Goal: Task Accomplishment & Management: Complete application form

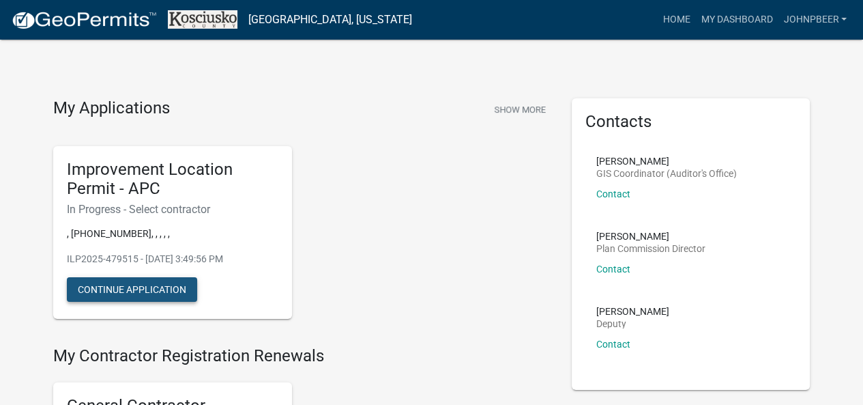
click at [141, 284] on button "Continue Application" at bounding box center [132, 289] width 130 height 25
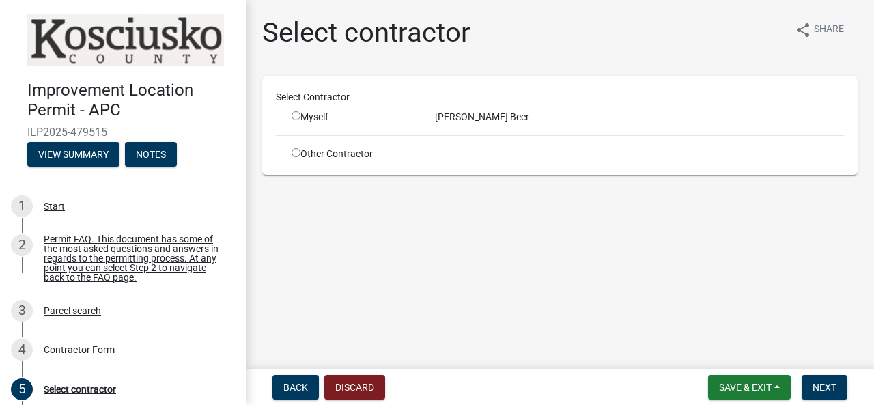
click at [296, 117] on input "radio" at bounding box center [295, 115] width 9 height 9
radio input "true"
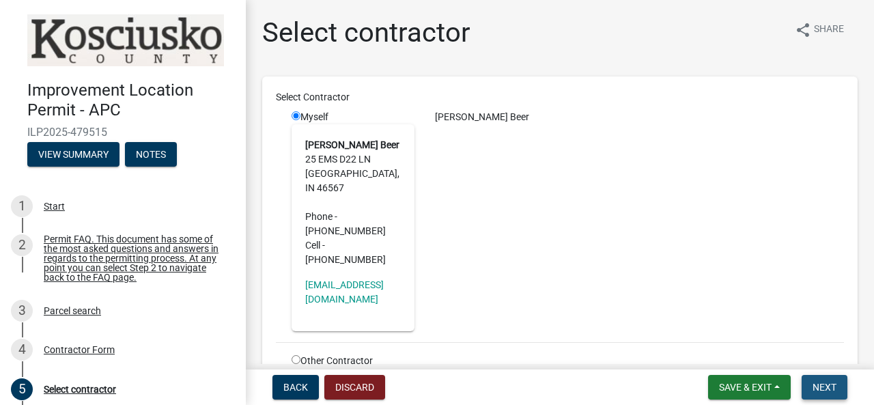
click at [835, 386] on span "Next" at bounding box center [824, 387] width 24 height 11
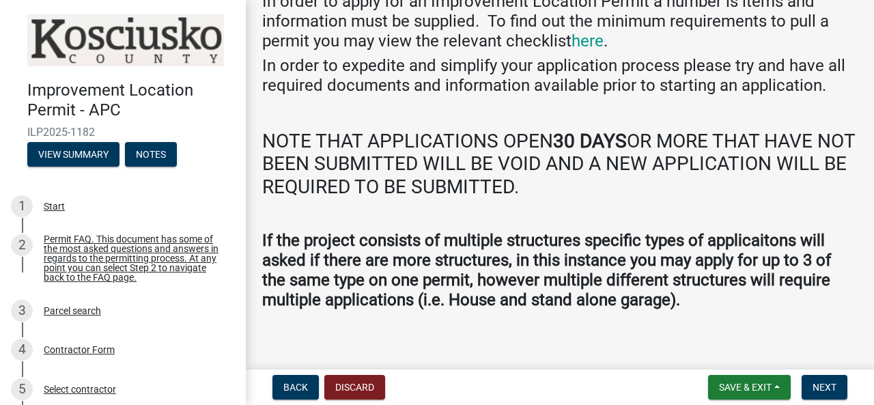
scroll to position [94, 0]
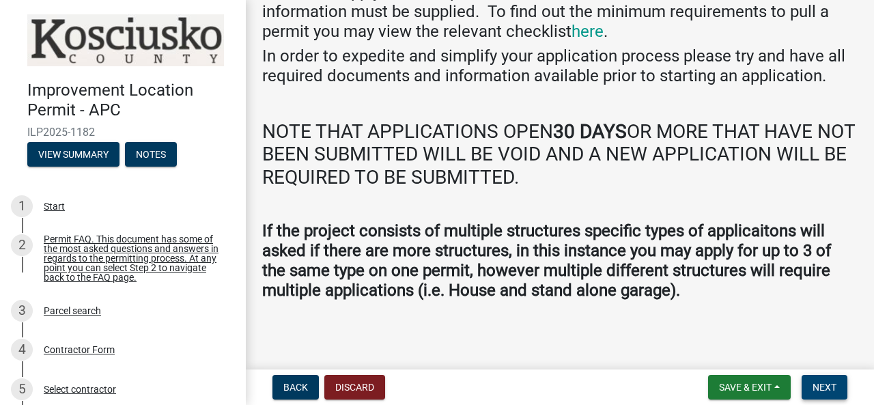
click at [823, 383] on span "Next" at bounding box center [824, 387] width 24 height 11
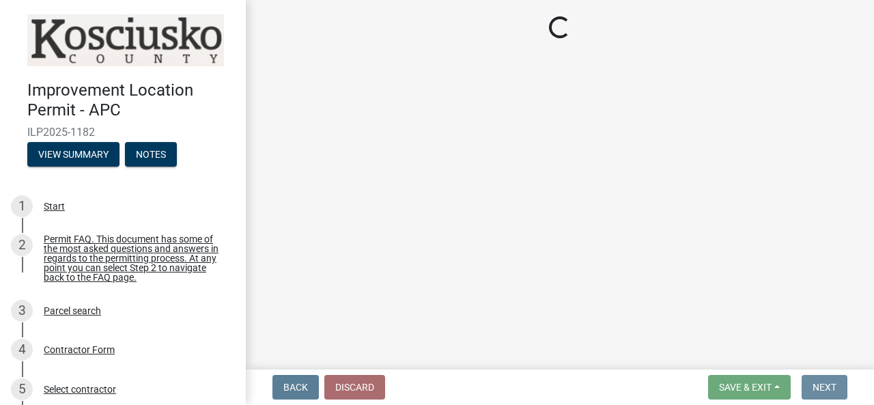
scroll to position [0, 0]
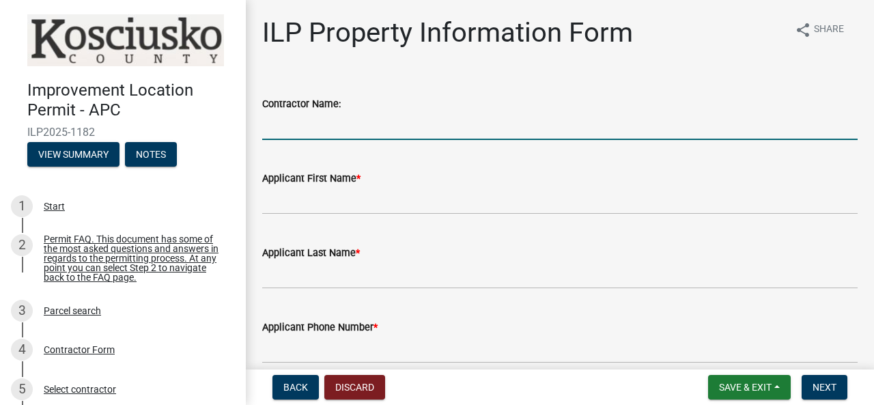
click at [355, 116] on input "Contractor Name:" at bounding box center [559, 126] width 595 height 28
type input "[PERSON_NAME] Beer"
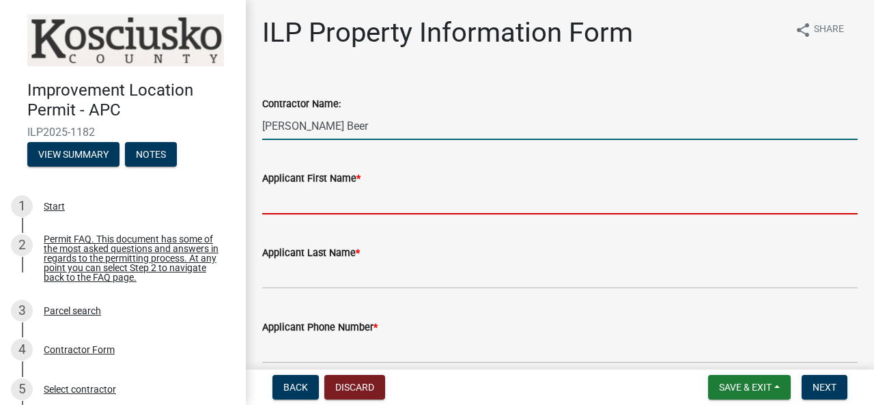
click at [366, 201] on input "Applicant First Name *" at bounding box center [559, 200] width 595 height 28
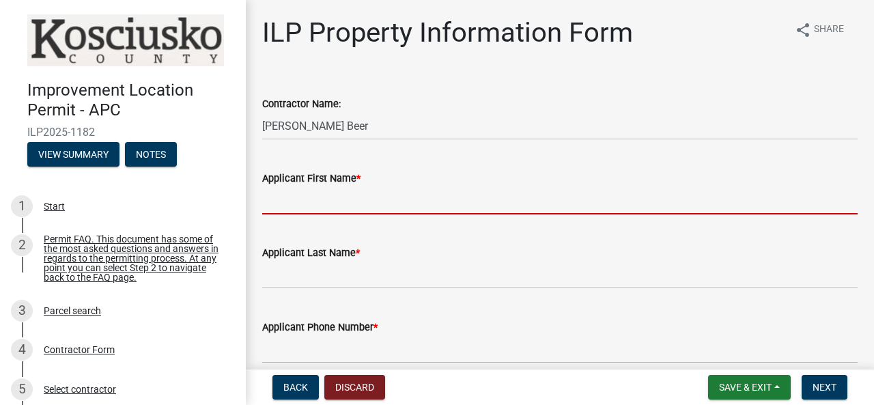
type input "[PERSON_NAME]"
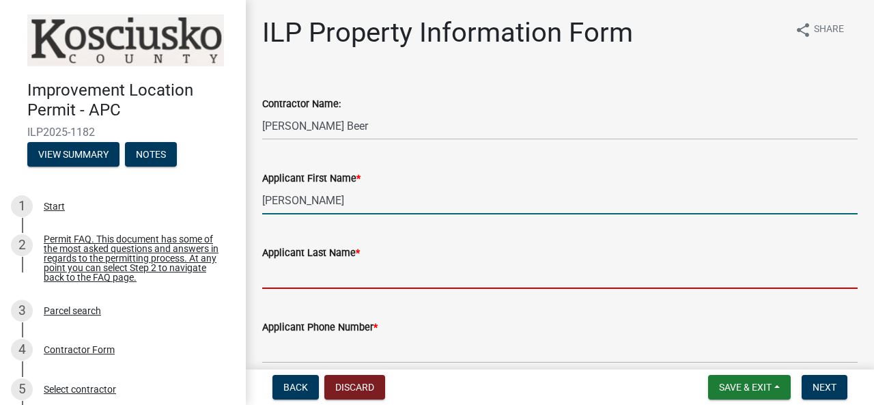
type input "Beer"
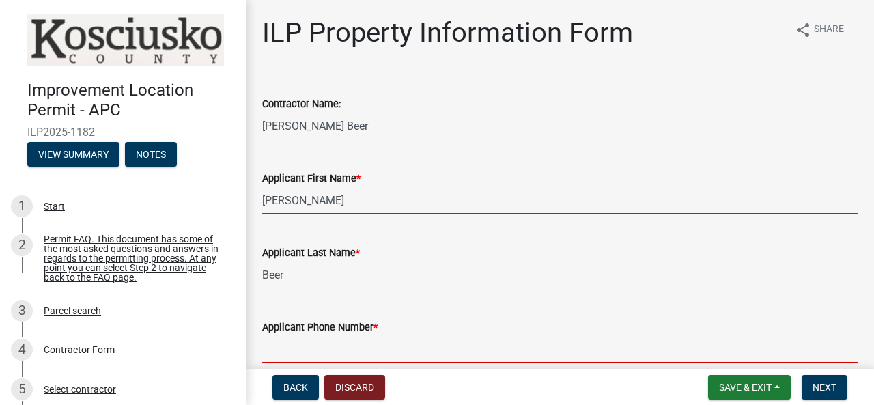
type input "5744576135"
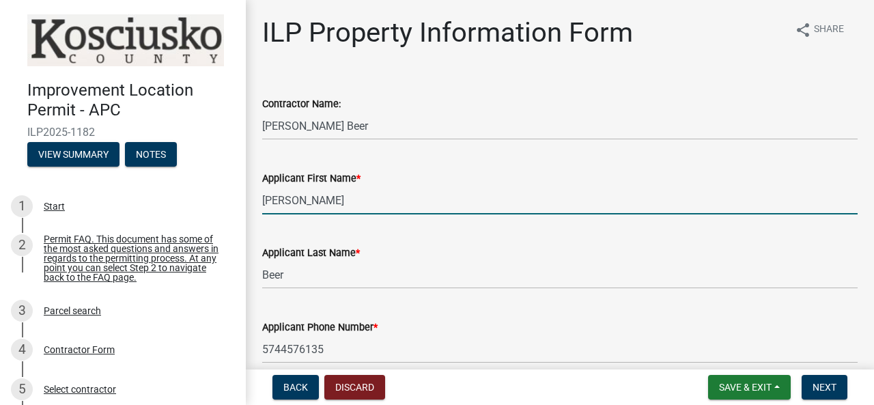
type input "[EMAIL_ADDRESS][DOMAIN_NAME]"
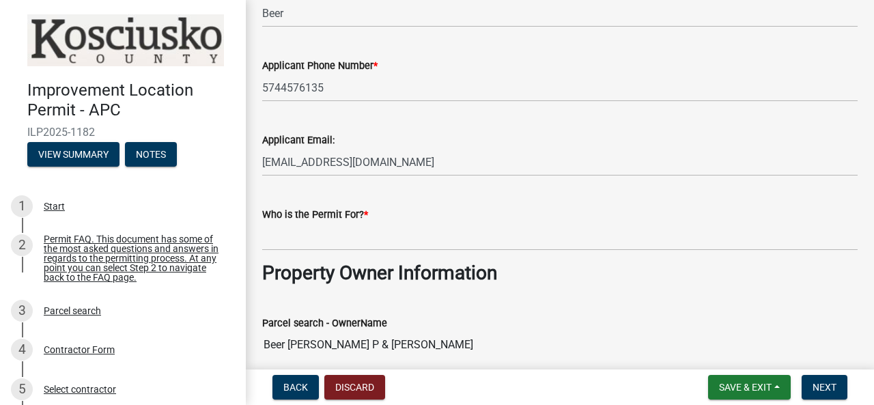
scroll to position [273, 0]
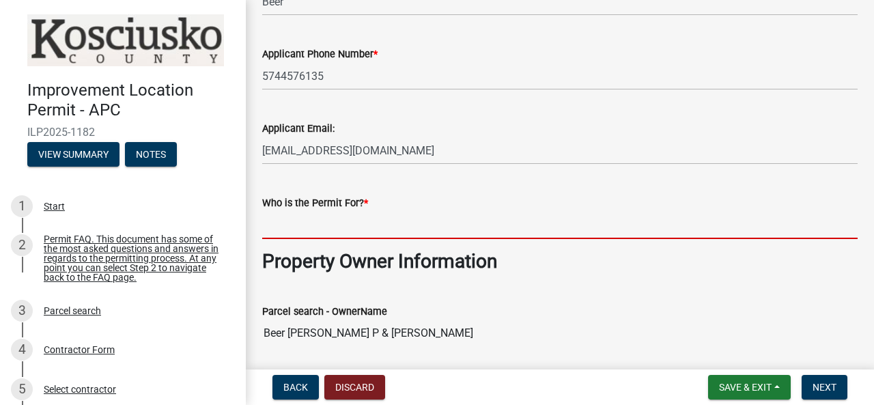
click at [349, 225] on input "Who is the Permit For? *" at bounding box center [559, 225] width 595 height 28
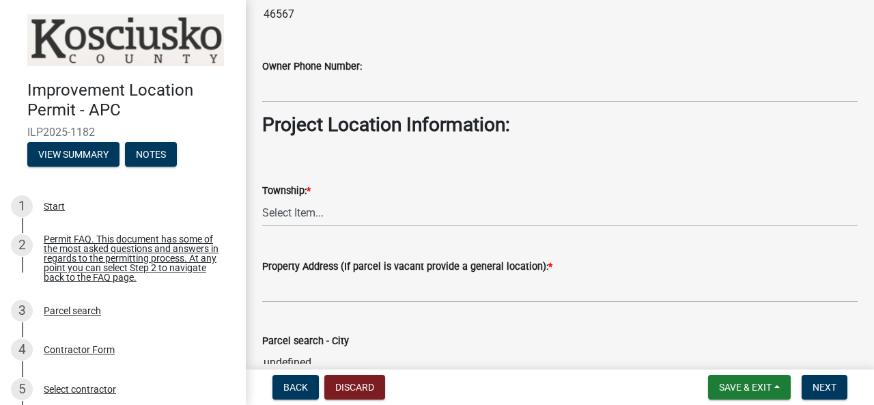
scroll to position [887, 0]
type input "[PERSON_NAME] Beer"
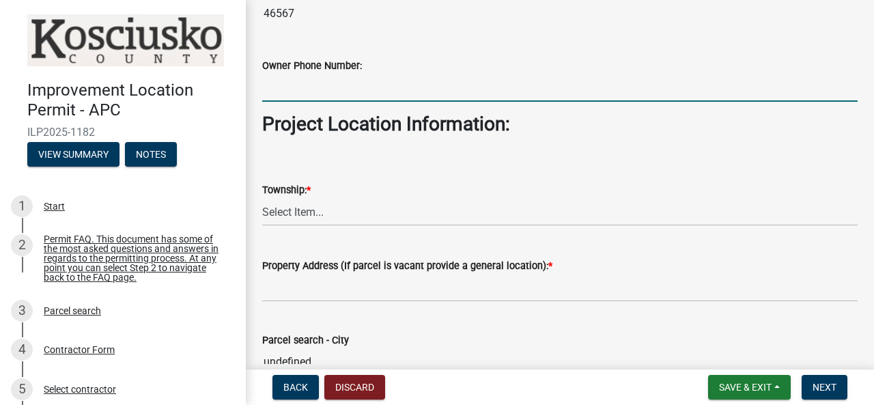
click at [338, 82] on input "Owner Phone Number:" at bounding box center [559, 88] width 595 height 28
type input "5744576135"
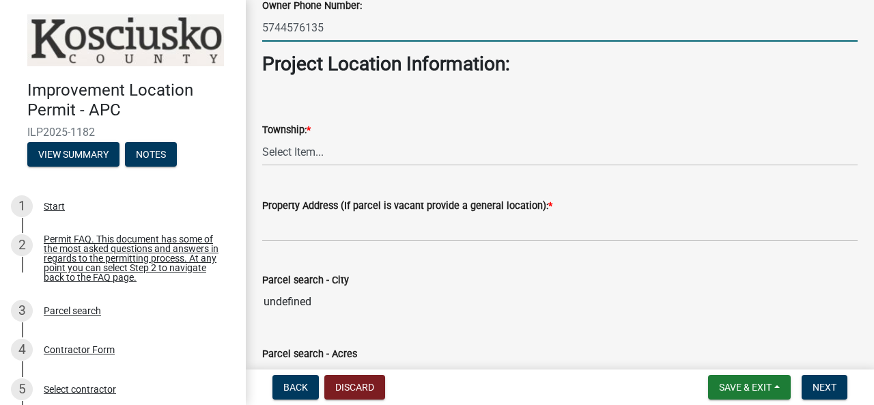
scroll to position [956, 0]
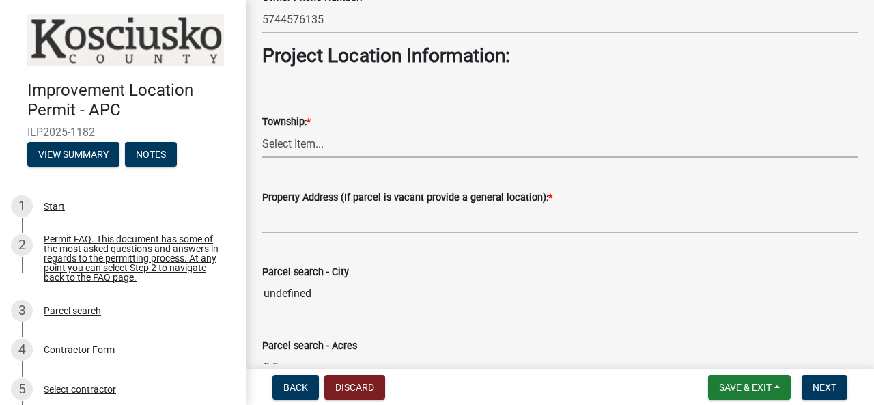
click at [311, 141] on select "Select Item... [PERSON_NAME] - Elkhart Co Clay Etna [GEOGRAPHIC_DATA][PERSON_NA…" at bounding box center [559, 144] width 595 height 28
click at [262, 130] on select "Select Item... [PERSON_NAME] - Elkhart Co Clay Etna [GEOGRAPHIC_DATA][PERSON_NA…" at bounding box center [559, 144] width 595 height 28
select select "43c67e15-aa71-4662-a612-5084d59379d6"
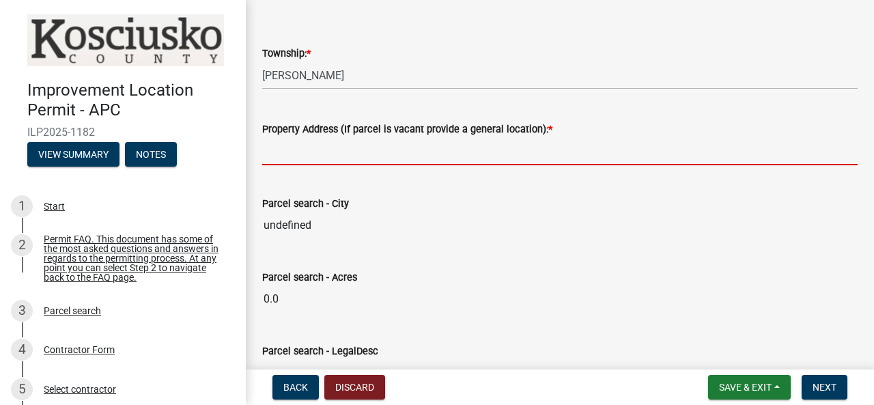
click at [319, 149] on input "Property Address (If parcel is vacant provide a general location): *" at bounding box center [559, 151] width 595 height 28
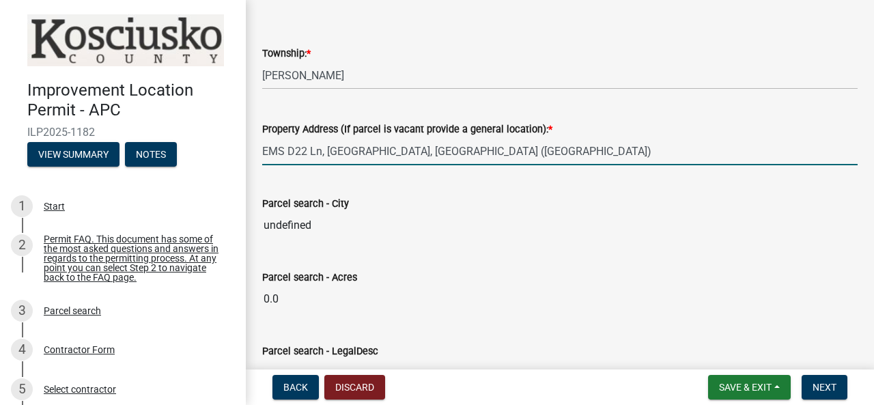
type input "EMS D22 Ln, [GEOGRAPHIC_DATA], [GEOGRAPHIC_DATA] ([GEOGRAPHIC_DATA])"
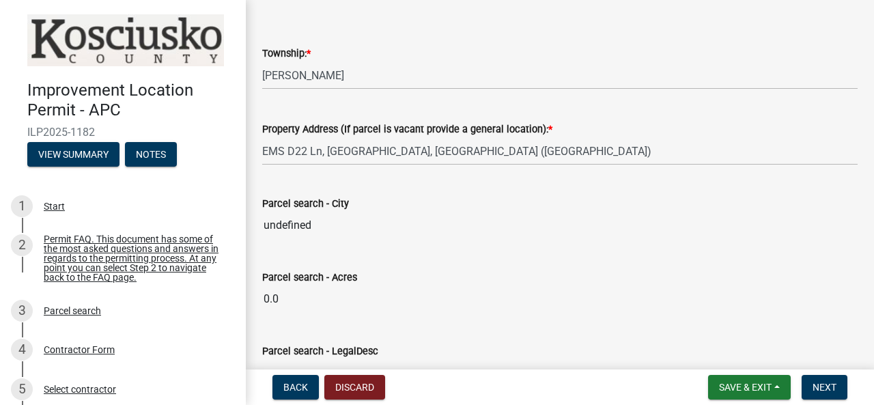
click at [330, 229] on input "undefined" at bounding box center [559, 225] width 595 height 27
click at [328, 229] on input "undefined" at bounding box center [559, 225] width 595 height 27
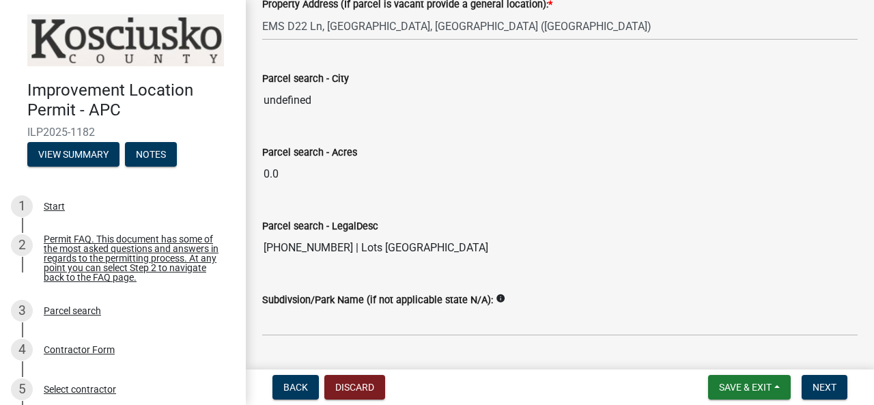
scroll to position [1229, 0]
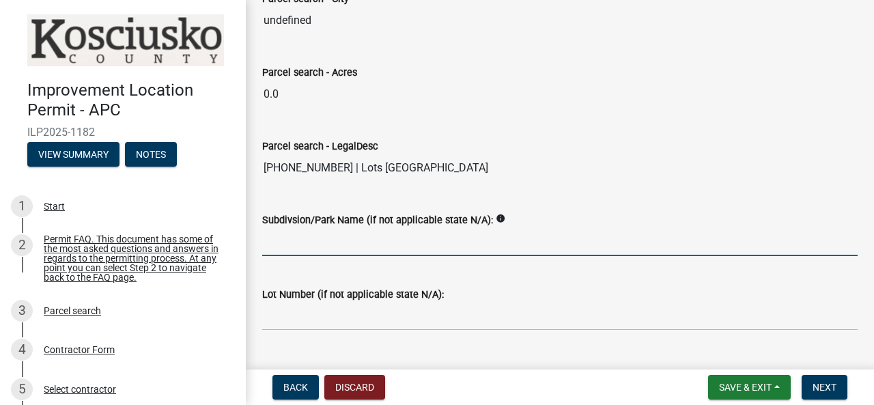
click at [337, 246] on input "Subdivsion/Park Name (if not applicable state N/A):" at bounding box center [559, 242] width 595 height 28
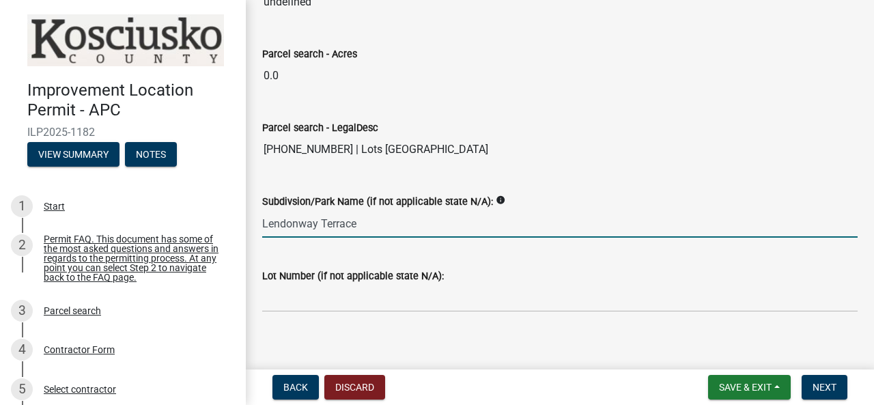
scroll to position [1257, 0]
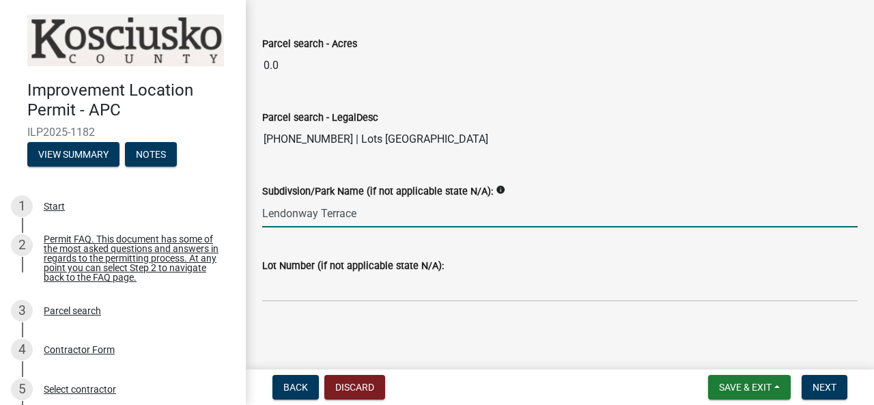
type input "Lendonway Terrace"
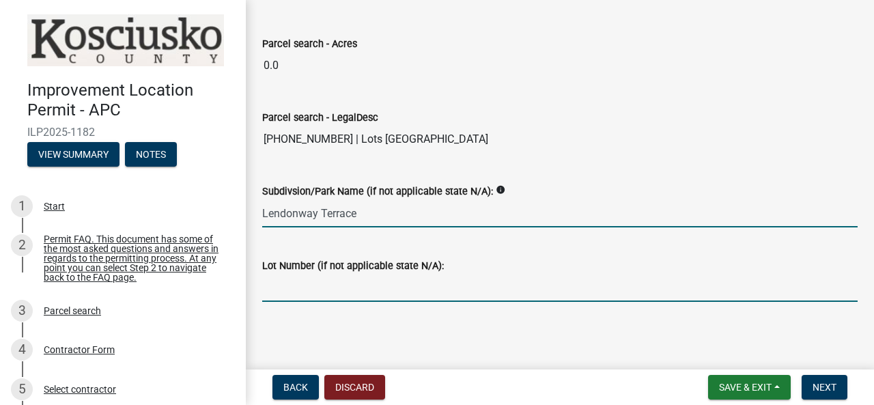
click at [338, 288] on input "Lot Number (if not applicable state N/A):" at bounding box center [559, 288] width 595 height 28
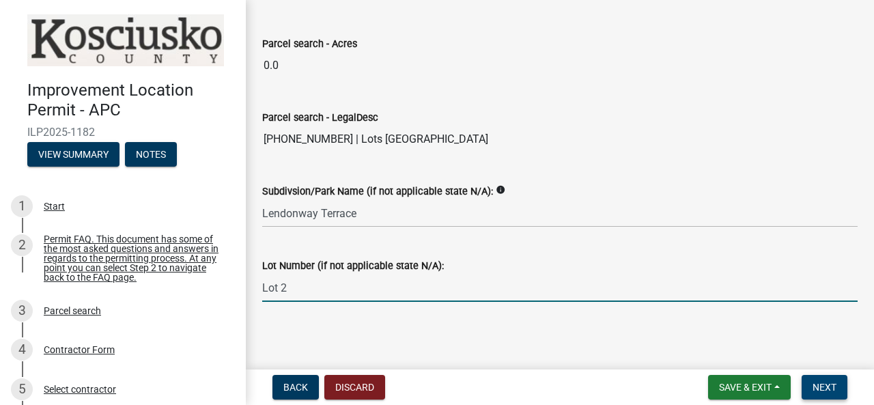
type input "Lot 2"
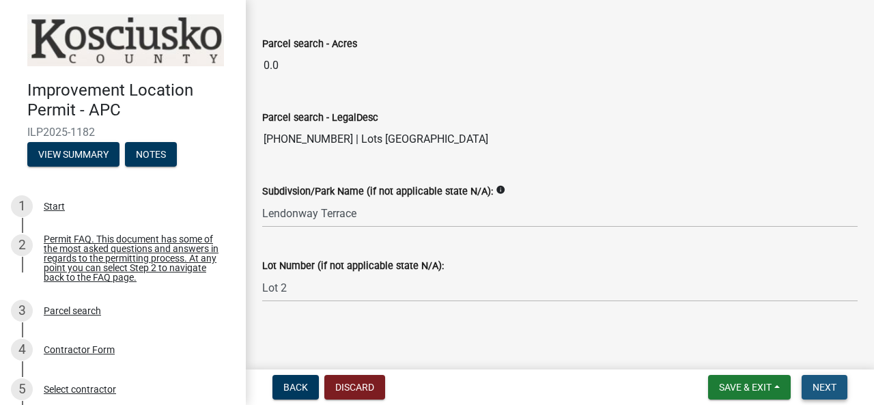
click at [822, 386] on span "Next" at bounding box center [824, 387] width 24 height 11
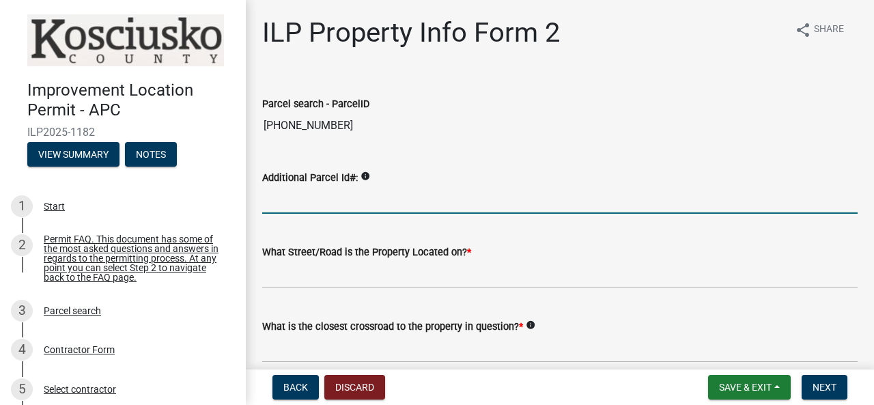
click at [324, 207] on input "Additional Parcel Id#:" at bounding box center [559, 200] width 595 height 28
click at [306, 201] on input "Additional Parcel Id#:" at bounding box center [559, 200] width 595 height 28
paste input "[PHONE_NUMBER]"
type input "[PHONE_NUMBER]"
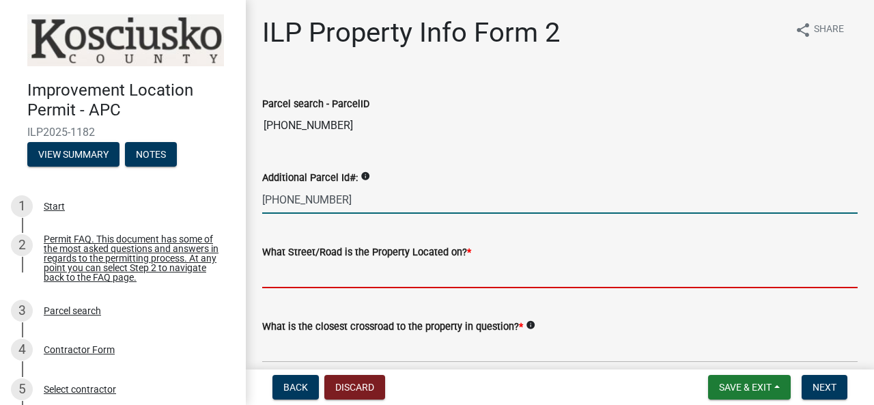
click at [294, 274] on input "What Street/Road is the Property Located on? *" at bounding box center [559, 274] width 595 height 28
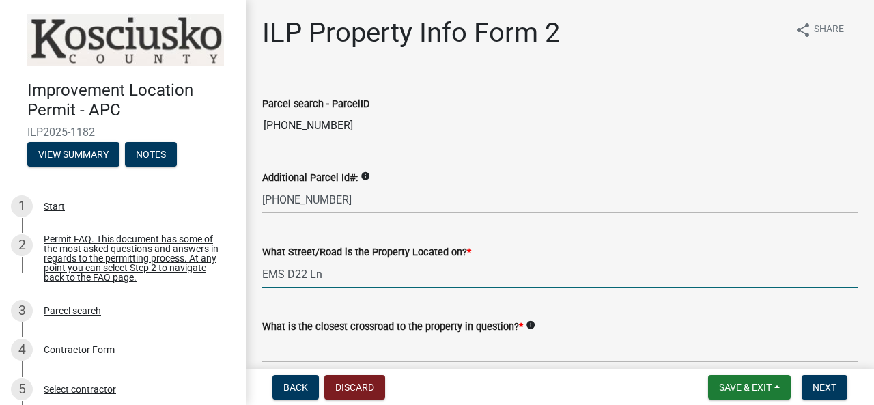
type input "EMS D22 Ln"
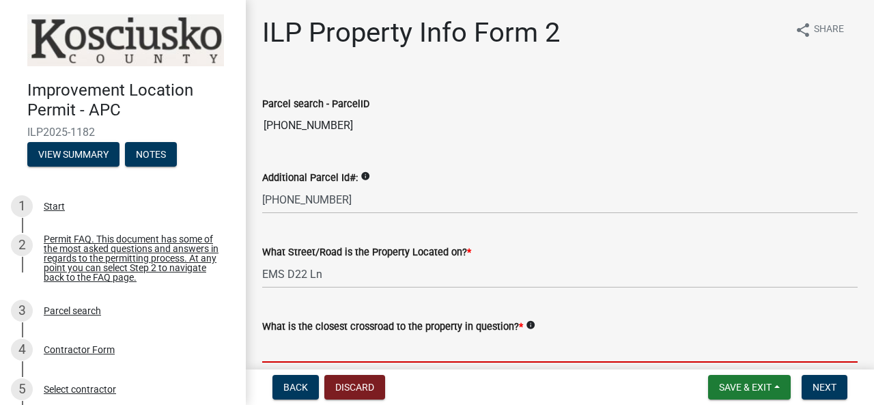
click at [344, 352] on input "What is the closest crossroad to the property in question? *" at bounding box center [559, 348] width 595 height 28
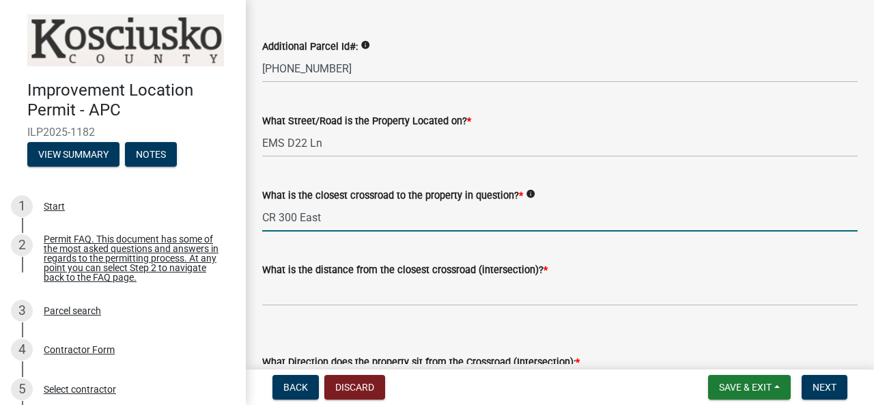
scroll to position [137, 0]
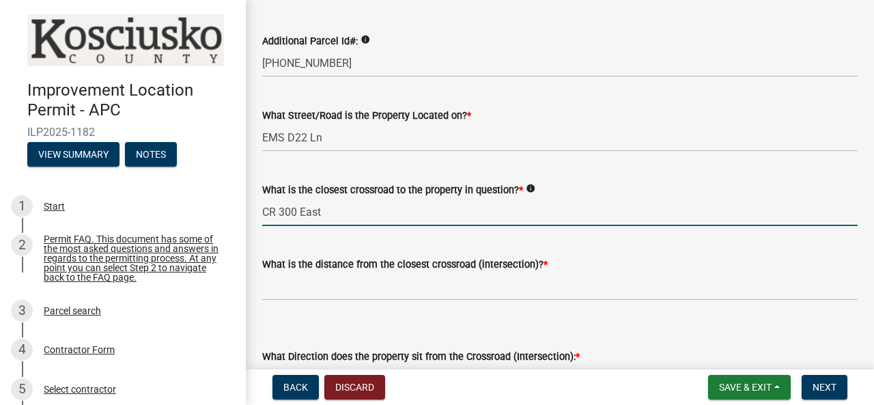
type input "CR 300 East"
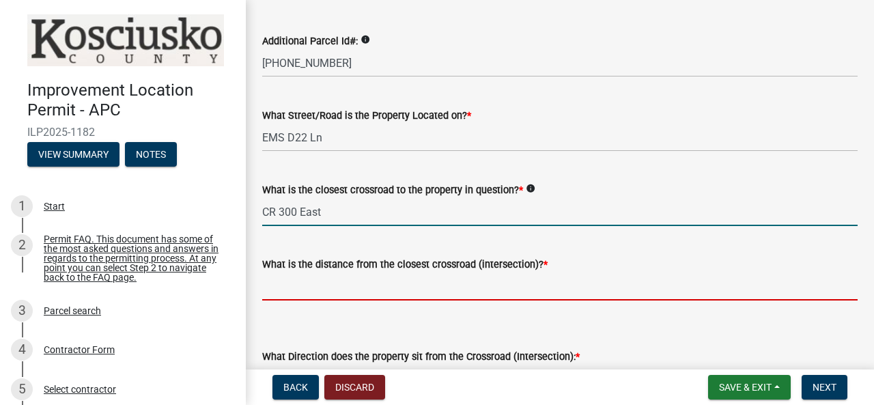
click at [302, 297] on input "text" at bounding box center [559, 286] width 595 height 28
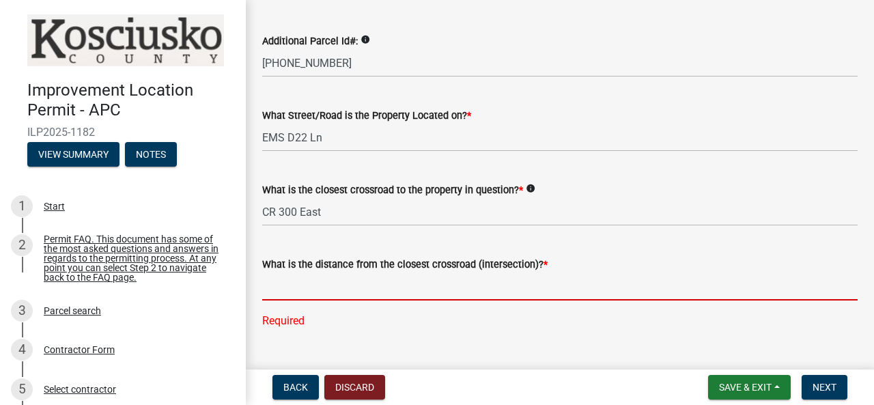
click at [314, 288] on input "text" at bounding box center [559, 286] width 595 height 28
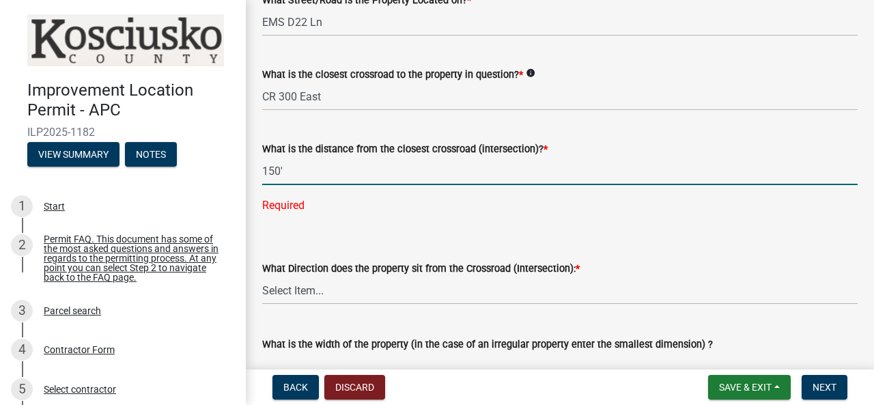
scroll to position [273, 0]
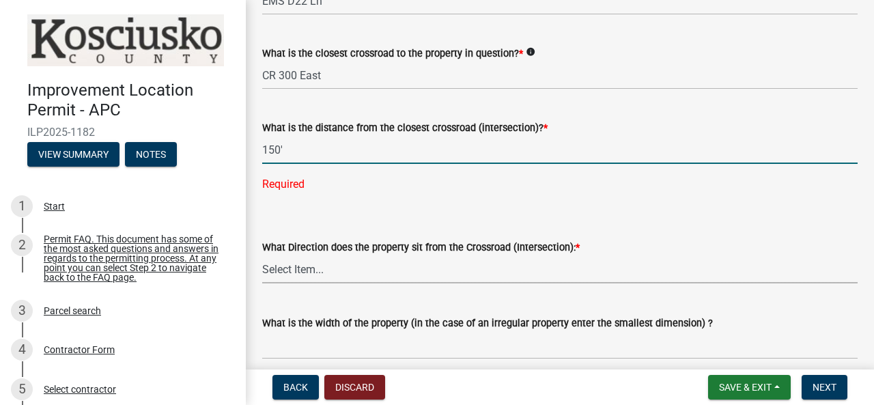
type input "150"
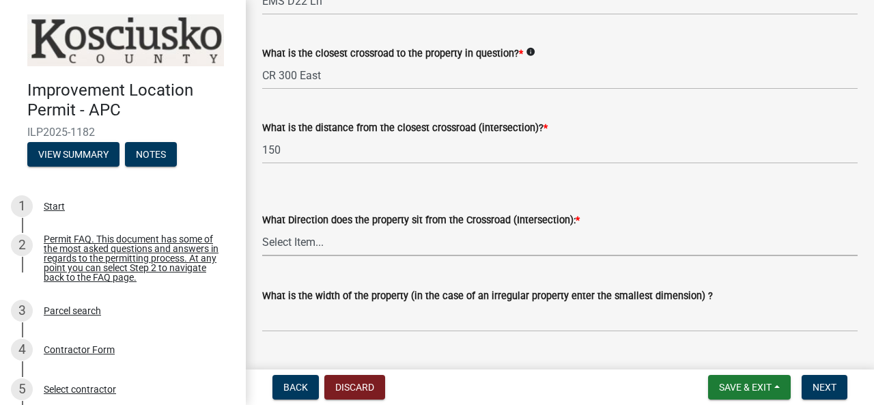
click at [330, 275] on wm-data-entity-input-list "Parcel search - ParcelID [PHONE_NUMBER] Additional Parcel Id#: info 027-706004-…" at bounding box center [559, 299] width 595 height 992
click at [262, 228] on select "Select Item... N NE NW S SE SW E W" at bounding box center [559, 242] width 595 height 28
select select "5d8d9a6f-68f4-4910-b8ad-905844ed2da1"
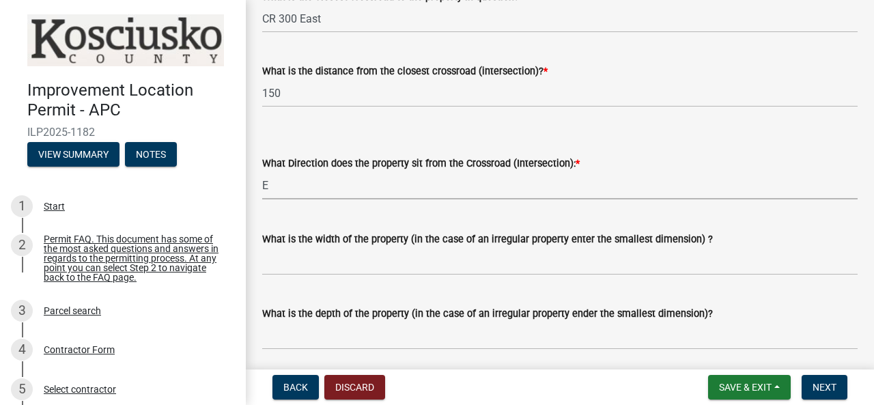
scroll to position [341, 0]
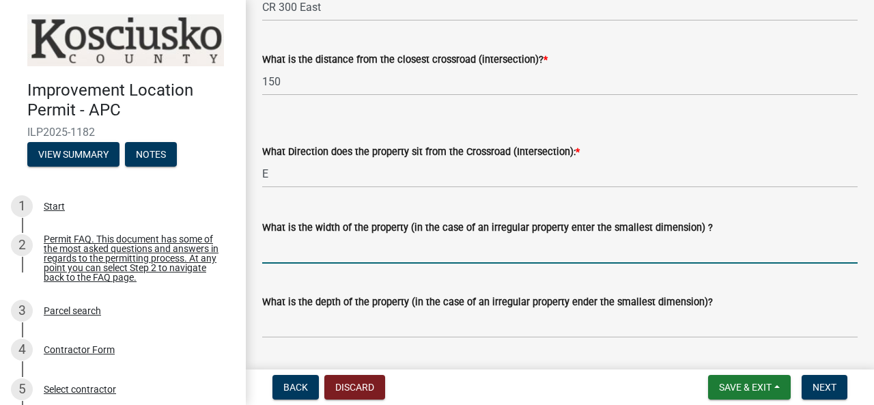
click at [296, 250] on input "What is the width of the property (in the case of an irregular property enter t…" at bounding box center [559, 249] width 595 height 28
type input "75'"
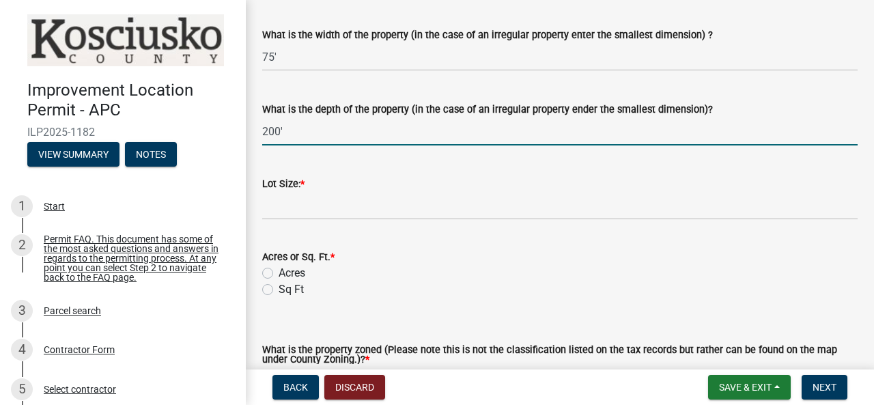
scroll to position [546, 0]
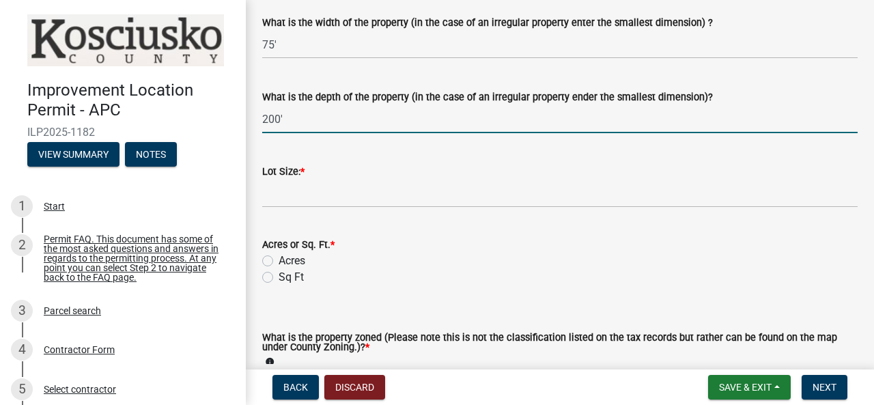
type input "200'"
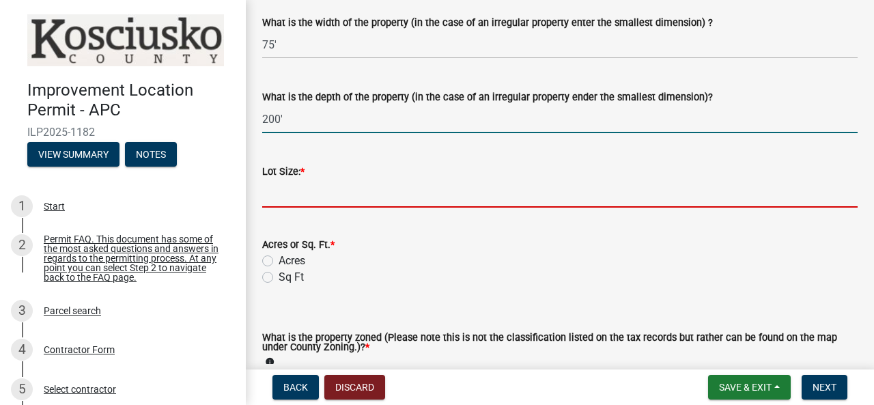
click at [298, 199] on input "text" at bounding box center [559, 194] width 595 height 28
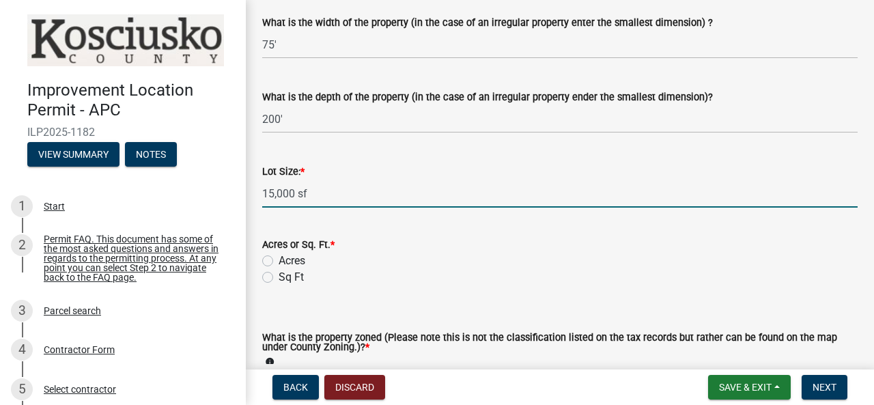
type input "15000"
click at [278, 274] on label "Sq Ft" at bounding box center [290, 277] width 25 height 16
click at [278, 274] on input "Sq Ft" at bounding box center [282, 273] width 9 height 9
radio input "true"
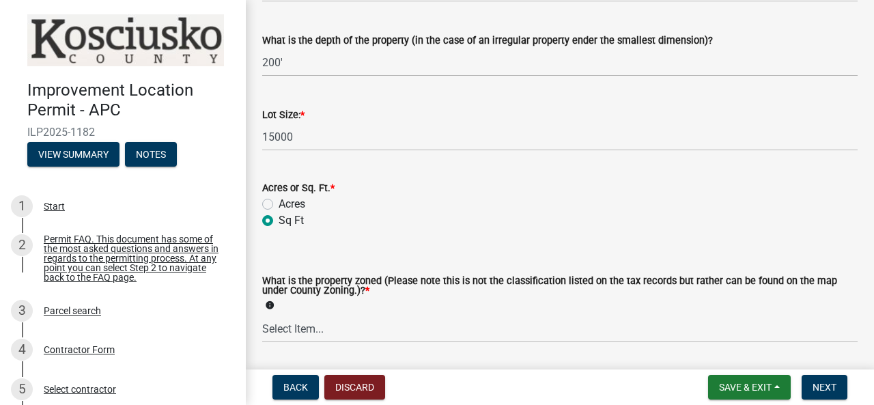
scroll to position [614, 0]
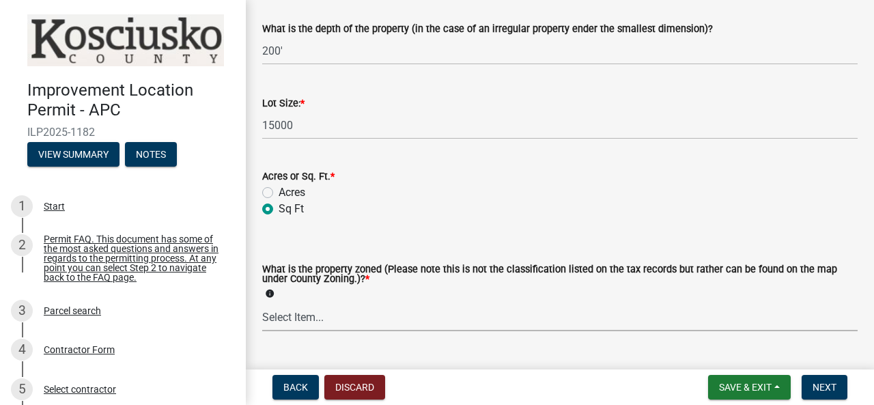
click at [330, 317] on select "Select Item... Agricultural Agricultural 2 Commercial Environmental Industrial …" at bounding box center [559, 317] width 595 height 28
click at [262, 303] on select "Select Item... Agricultural Agricultural 2 Commercial Environmental Industrial …" at bounding box center [559, 317] width 595 height 28
select select "1146270b-2111-4e23-bf7f-74ce85cf7041"
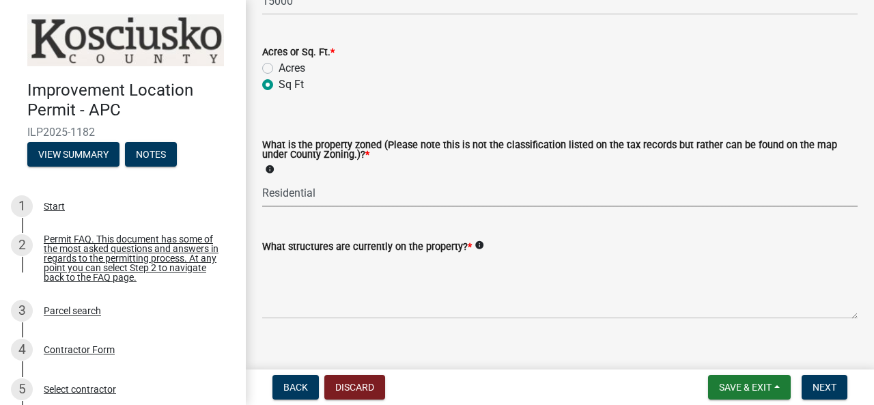
scroll to position [751, 0]
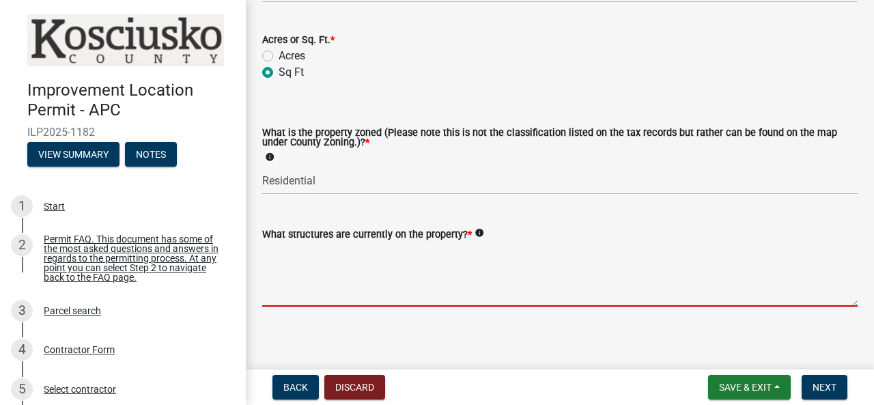
click at [324, 292] on textarea "What structures are currently on the property? *" at bounding box center [559, 274] width 595 height 64
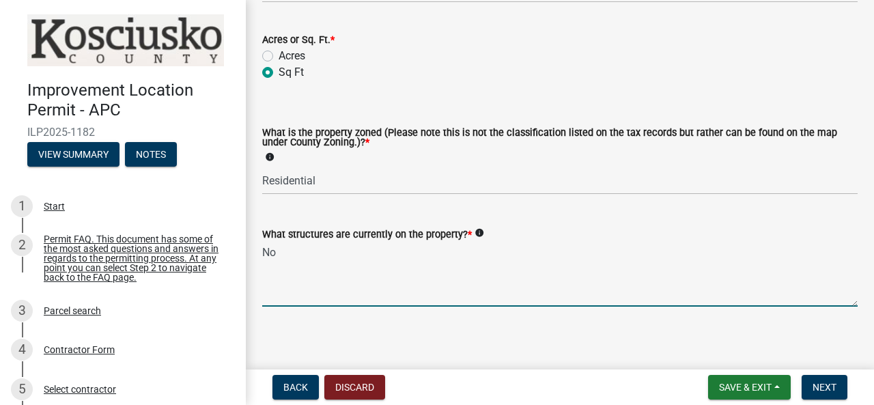
type textarea "N"
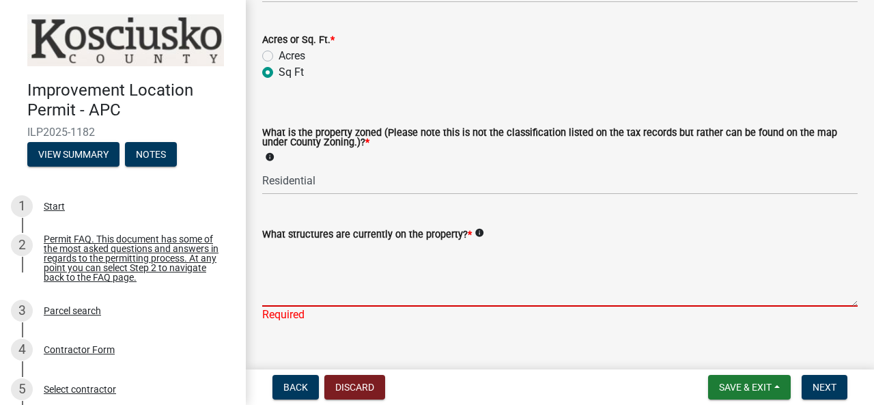
click at [340, 257] on textarea "What structures are currently on the property? *" at bounding box center [559, 274] width 595 height 64
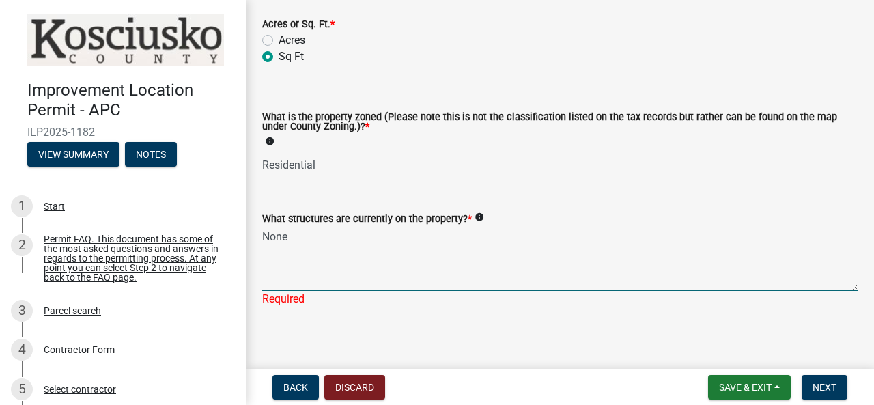
scroll to position [774, 0]
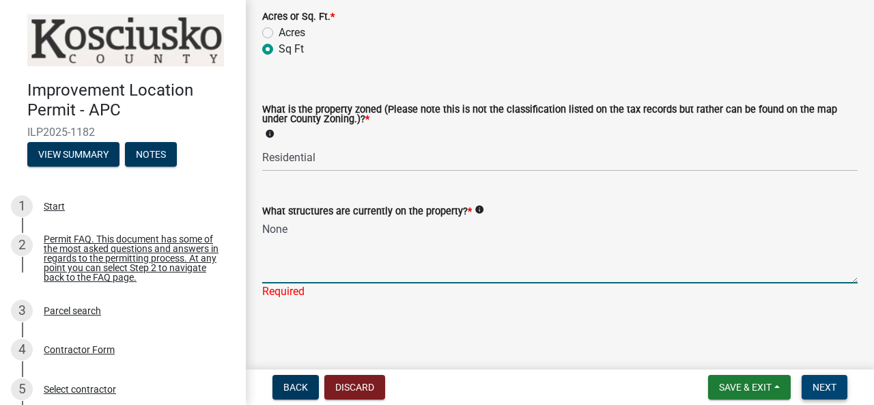
type textarea "None"
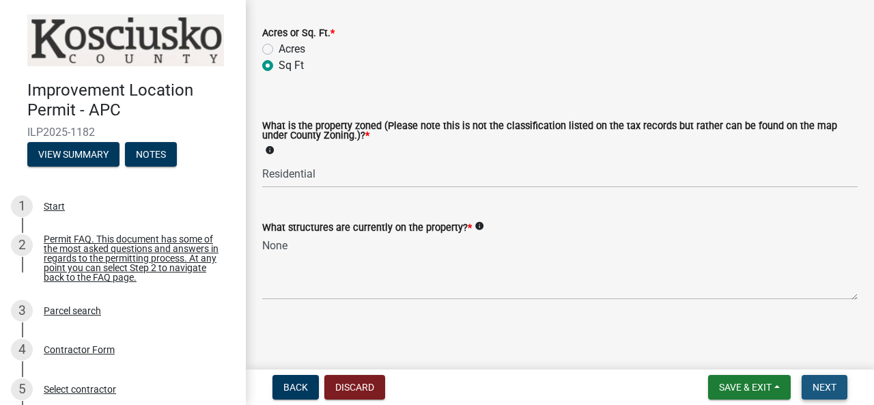
click at [823, 386] on span "Next" at bounding box center [824, 387] width 24 height 11
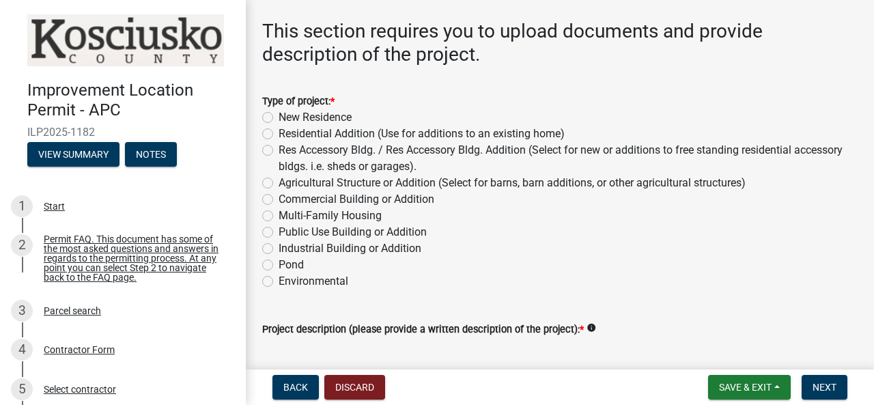
scroll to position [68, 0]
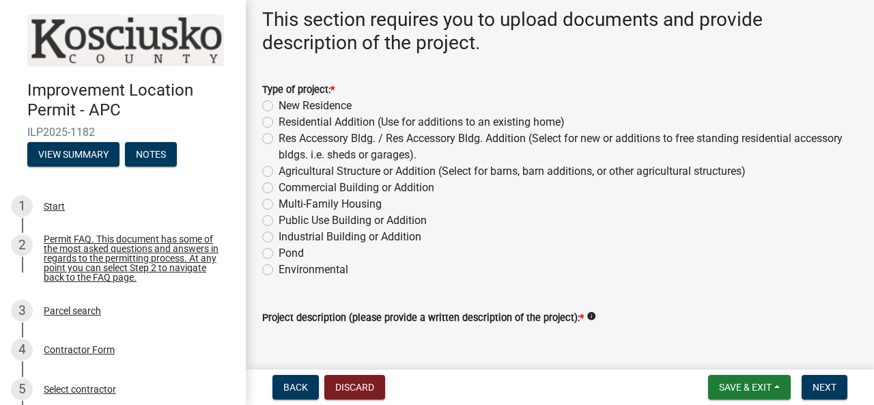
click at [278, 138] on label "Res Accessory Bldg. / Res Accessory Bldg. Addition (Select for new or additions…" at bounding box center [567, 146] width 579 height 33
click at [278, 138] on input "Res Accessory Bldg. / Res Accessory Bldg. Addition (Select for new or additions…" at bounding box center [282, 134] width 9 height 9
radio input "true"
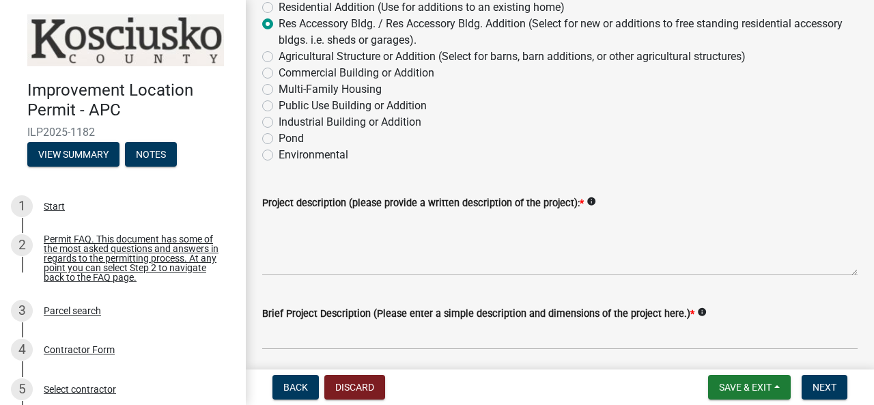
scroll to position [205, 0]
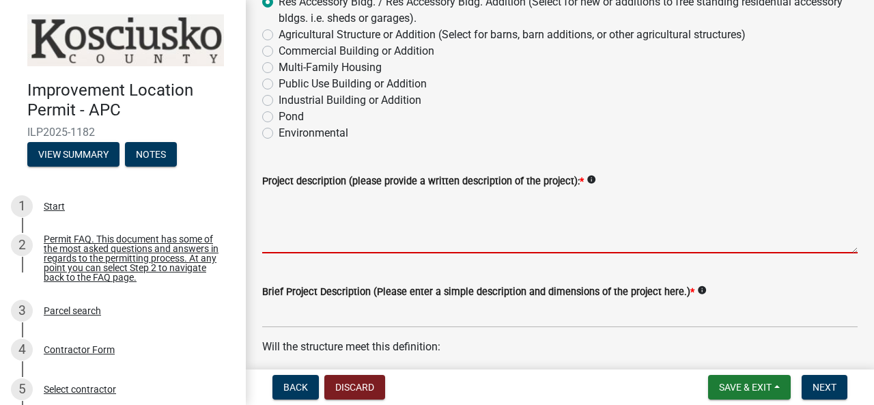
click at [292, 241] on textarea "Project description (please provide a written description of the project): *" at bounding box center [559, 221] width 595 height 64
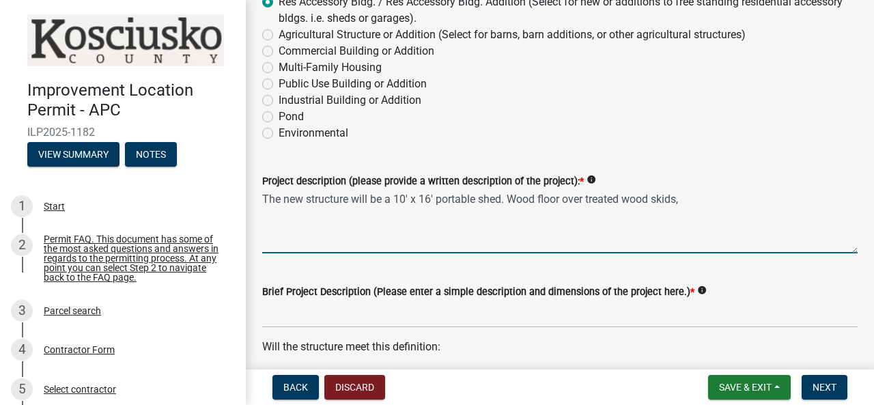
click at [519, 200] on textarea "The new structure will be a 10' x 16' portable shed. Wood floor over treated wo…" at bounding box center [559, 221] width 595 height 64
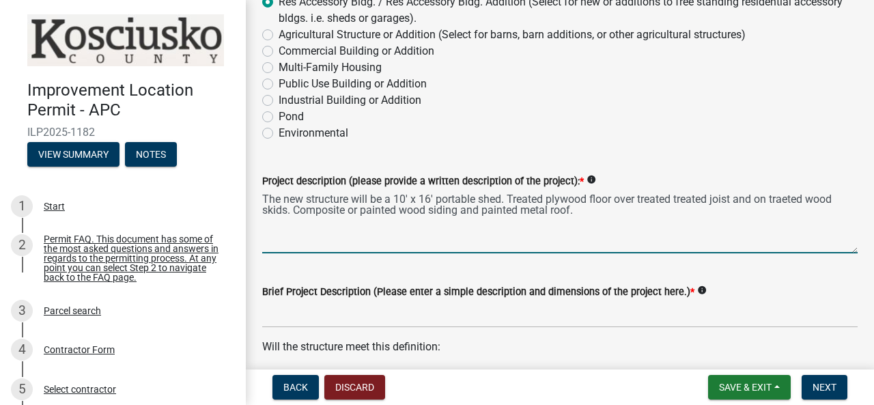
click at [778, 202] on textarea "The new structure will be a 10' x 16' portable shed. Treated plywood floor over…" at bounding box center [559, 221] width 595 height 64
click at [592, 216] on textarea "The new structure will be a 10' x 16' portable shed. Treated plywood floor over…" at bounding box center [559, 221] width 595 height 64
drag, startPoint x: 781, startPoint y: 199, endPoint x: 795, endPoint y: 203, distance: 14.7
click at [787, 201] on textarea "The new structure will be a 10' x 16' portable shed. Treated plywood floor over…" at bounding box center [559, 221] width 595 height 64
click at [592, 216] on textarea "The new structure will be a 10' x 16' portable shed. Treated plywood floor over…" at bounding box center [559, 221] width 595 height 64
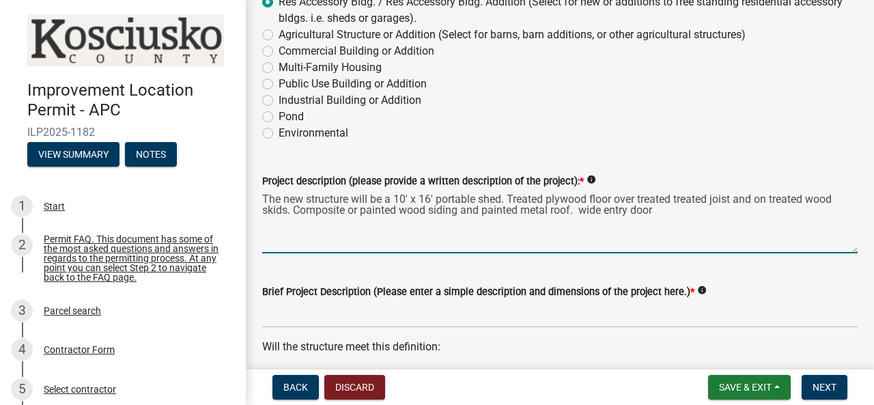
click at [462, 219] on textarea "The new structure will be a 10' x 16' portable shed. Treated plywood floor over…" at bounding box center [559, 221] width 595 height 64
type textarea "The new structure will be a 10' x 16' portable shed. Treated plywood floor over…"
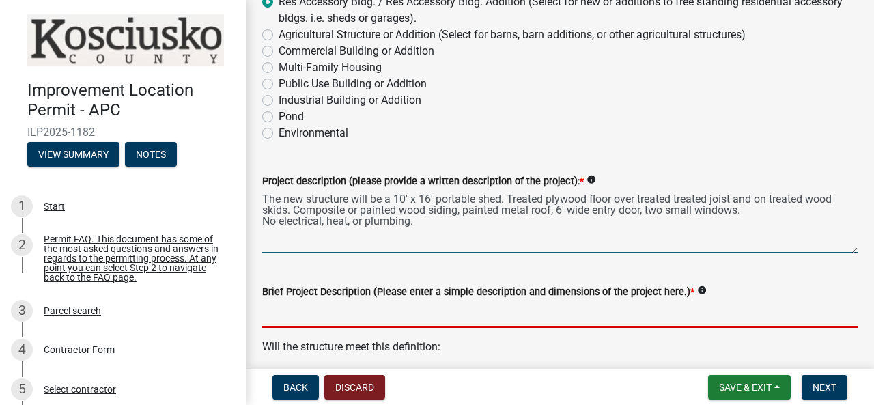
click at [342, 323] on input "Brief Project Description (Please enter a simple description and dimensions of …" at bounding box center [559, 314] width 595 height 28
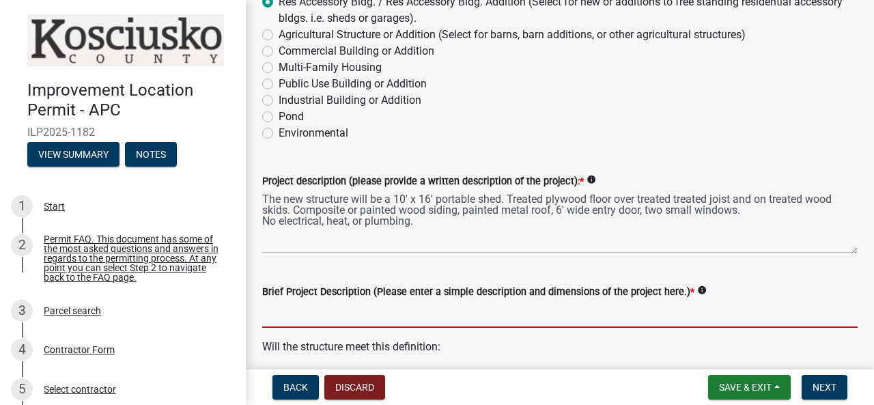
click at [345, 315] on input "Brief Project Description (Please enter a simple description and dimensions of …" at bounding box center [559, 314] width 595 height 28
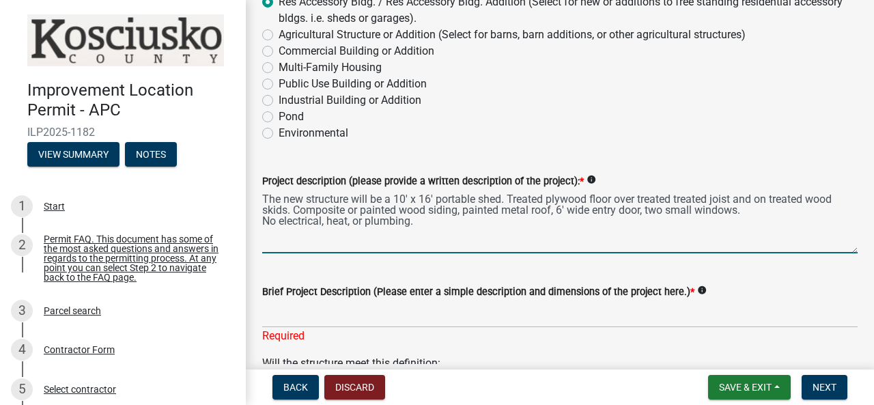
drag, startPoint x: 505, startPoint y: 201, endPoint x: 263, endPoint y: 201, distance: 242.3
click at [263, 201] on textarea "The new structure will be a 10' x 16' portable shed. Treated plywood floor over…" at bounding box center [559, 221] width 595 height 64
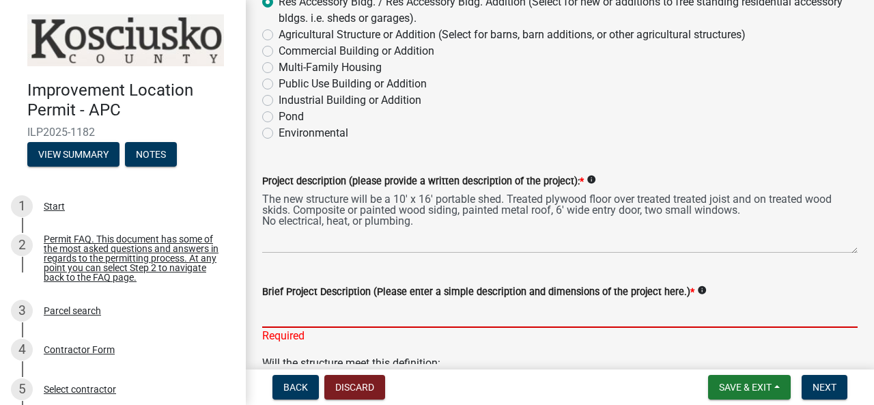
click at [272, 318] on input "Brief Project Description (Please enter a simple description and dimensions of …" at bounding box center [559, 314] width 595 height 28
paste input "The new structure will be a 10' x 16' portable shed."
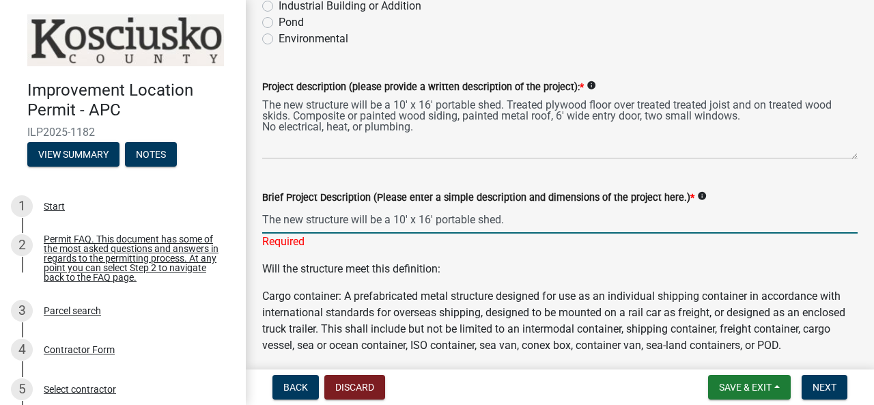
scroll to position [341, 0]
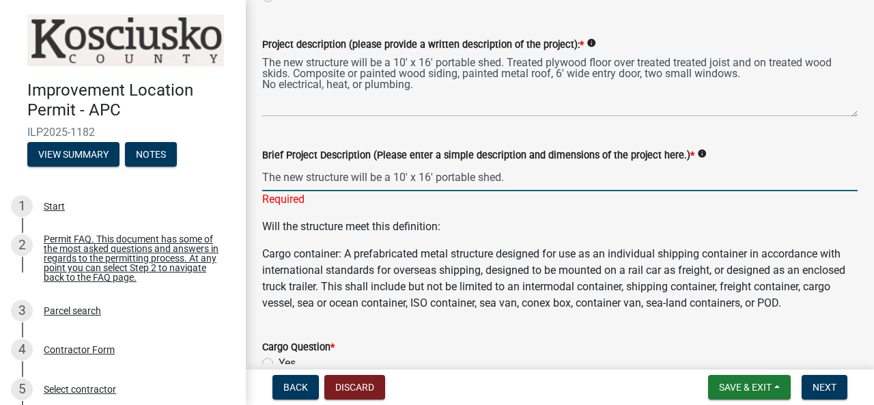
click at [468, 230] on p "Will the structure meet this definition:" at bounding box center [559, 226] width 595 height 16
click at [513, 180] on input "The new structure will be a 10' x 16' portable shed." at bounding box center [559, 177] width 595 height 28
drag, startPoint x: 390, startPoint y: 177, endPoint x: 263, endPoint y: 180, distance: 127.0
click at [263, 180] on input "The new structure will be a 10' x 16' portable shed." at bounding box center [559, 177] width 595 height 28
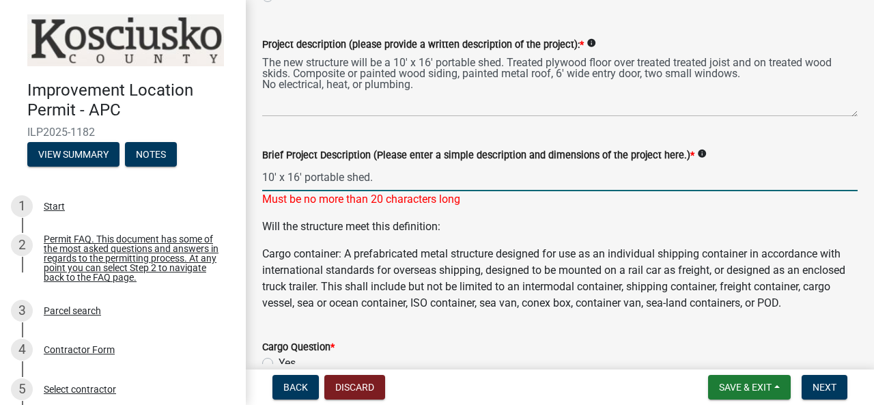
click at [432, 232] on p "Will the structure meet this definition:" at bounding box center [559, 226] width 595 height 16
click at [343, 178] on input "10' x 16' portable shed." at bounding box center [559, 177] width 595 height 28
type input "160 sf stor shed"
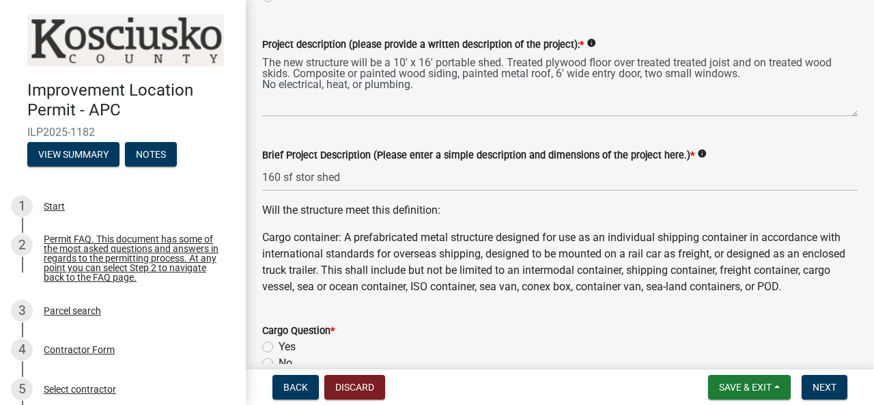
click at [457, 226] on div "Will the structure meet this definition: Cargo container: A prefabricated metal…" at bounding box center [559, 248] width 595 height 93
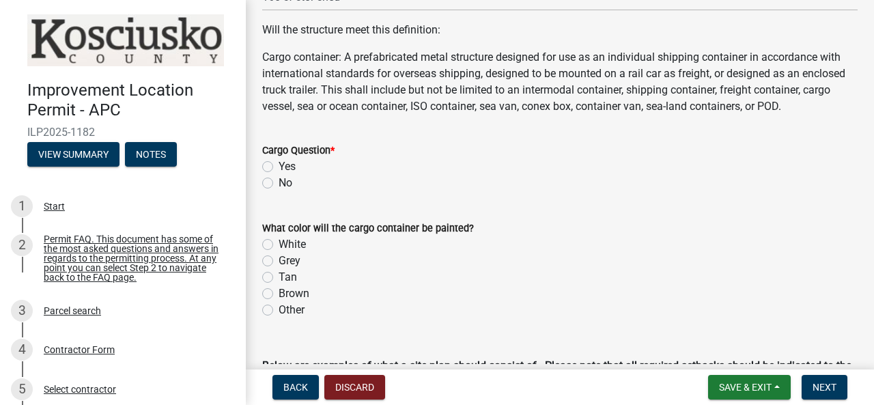
scroll to position [546, 0]
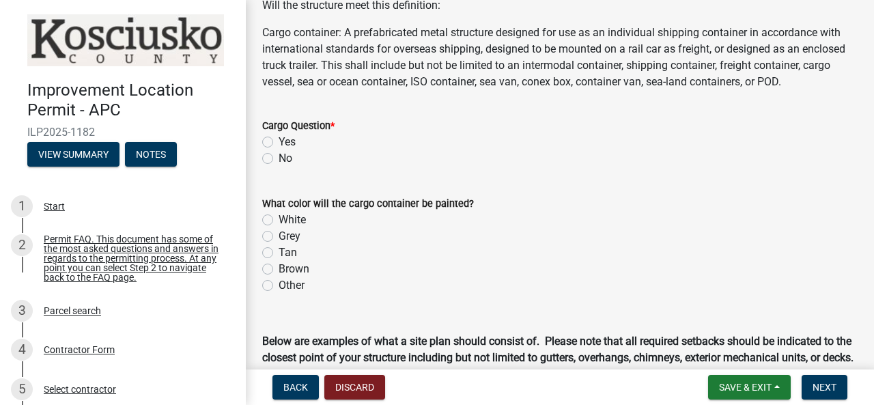
click at [278, 167] on label "No" at bounding box center [285, 158] width 14 height 16
click at [278, 159] on input "No" at bounding box center [282, 154] width 9 height 9
radio input "true"
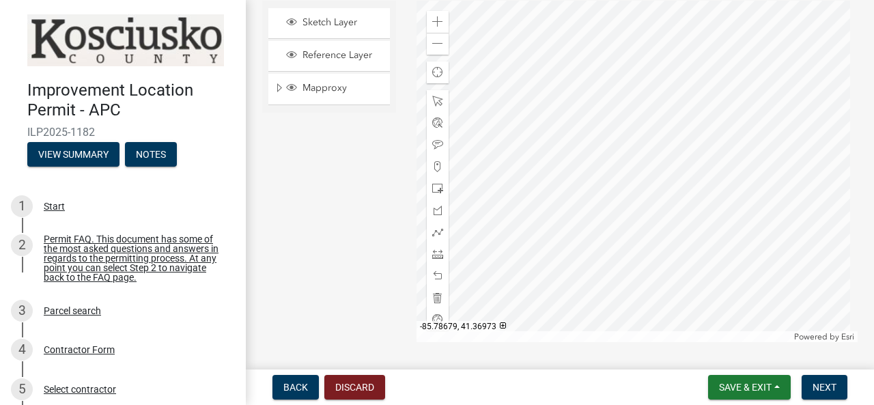
scroll to position [1638, 0]
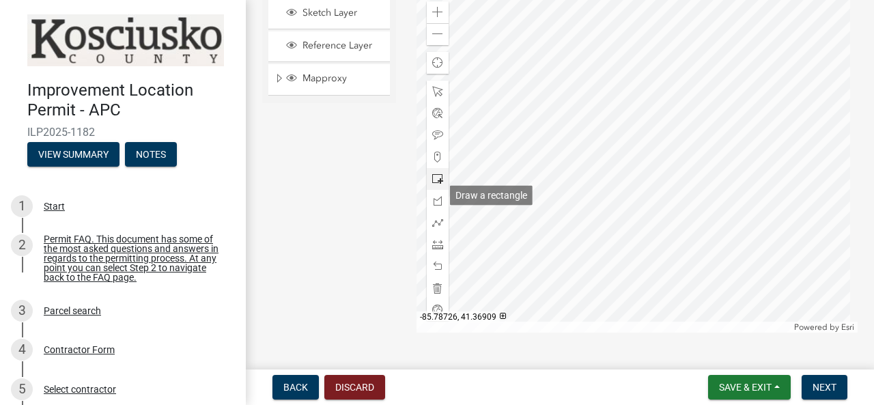
click at [433, 184] on span at bounding box center [437, 178] width 11 height 11
click at [635, 239] on div at bounding box center [637, 161] width 442 height 341
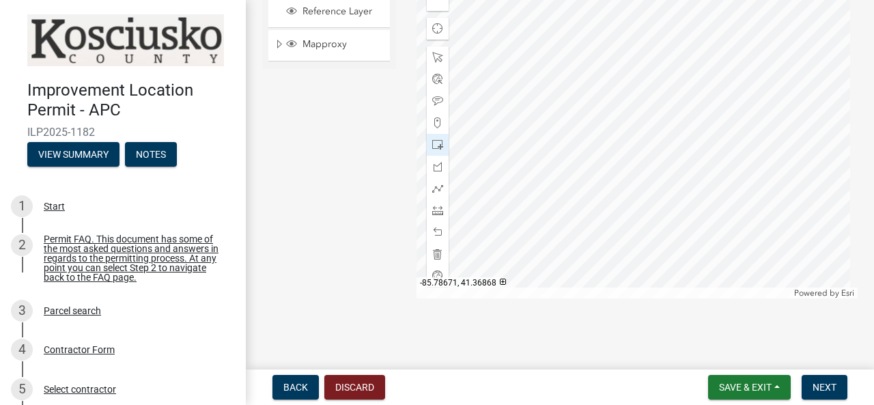
scroll to position [1689, 0]
click at [823, 382] on span "Next" at bounding box center [824, 387] width 24 height 11
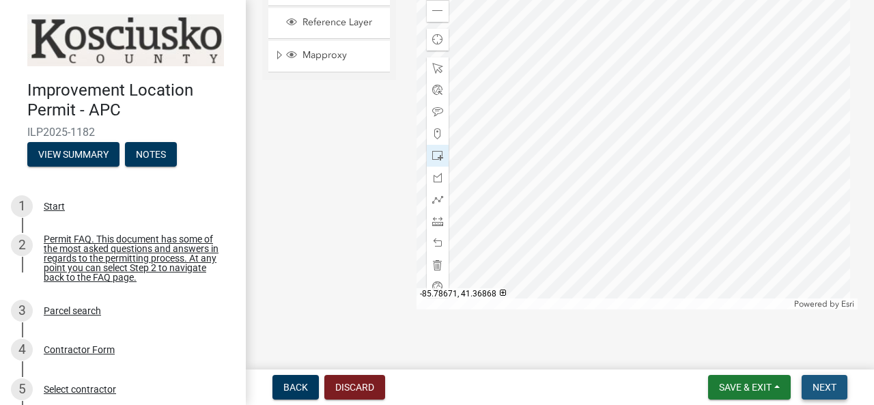
scroll to position [1716, 0]
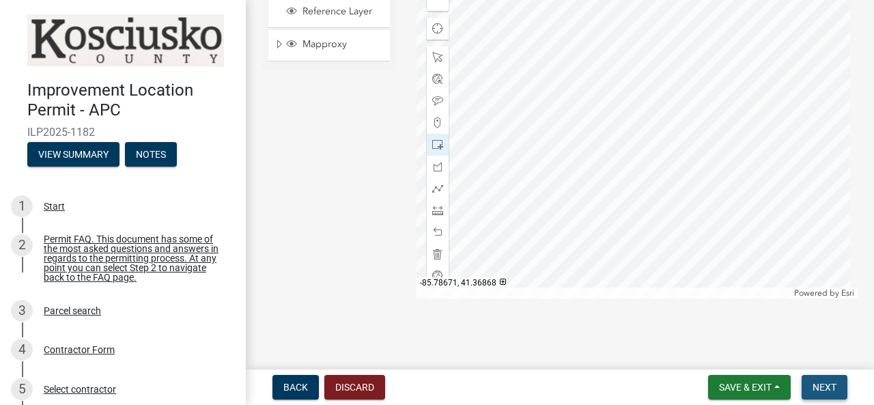
click at [829, 386] on span "Next" at bounding box center [824, 387] width 24 height 11
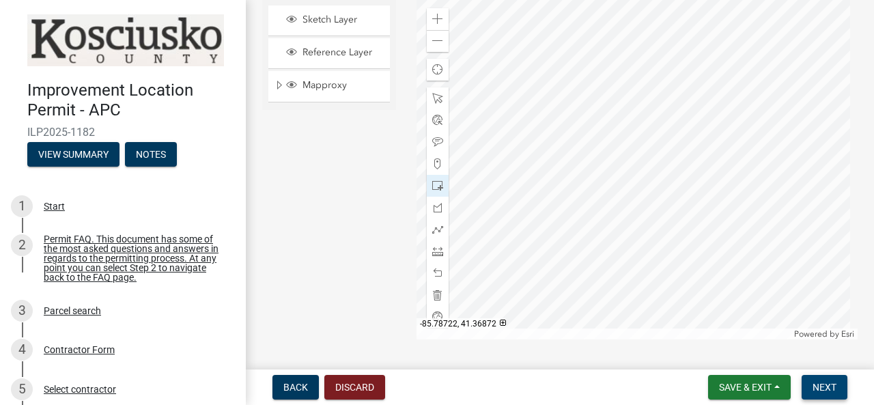
scroll to position [1580, 0]
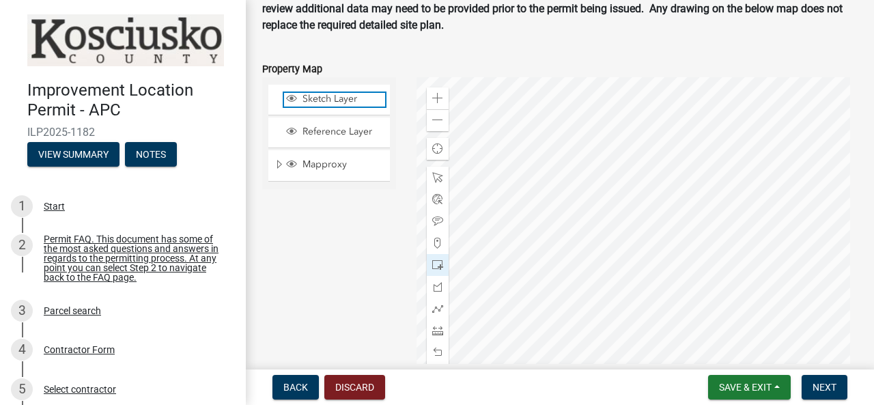
click at [311, 105] on span "Sketch Layer" at bounding box center [342, 99] width 86 height 12
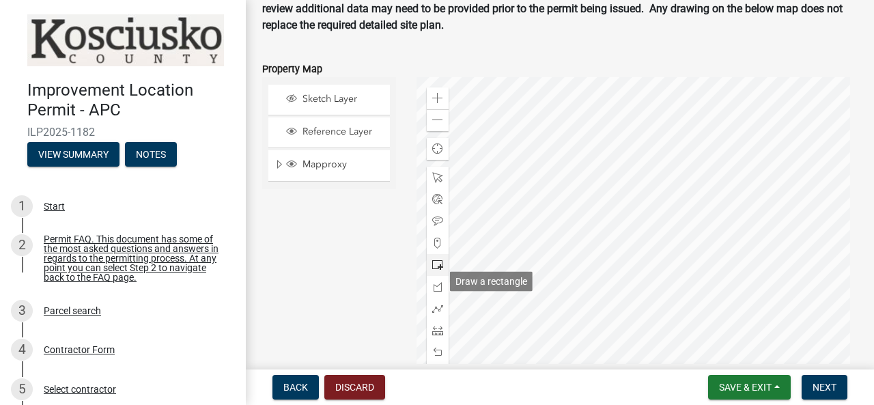
click at [433, 270] on span at bounding box center [437, 264] width 11 height 11
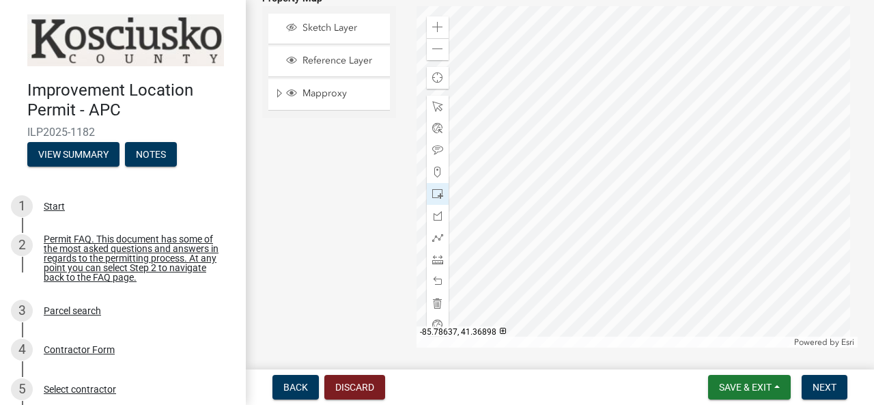
click at [652, 253] on div at bounding box center [637, 176] width 442 height 341
click at [292, 98] on span "Layer List" at bounding box center [291, 92] width 11 height 11
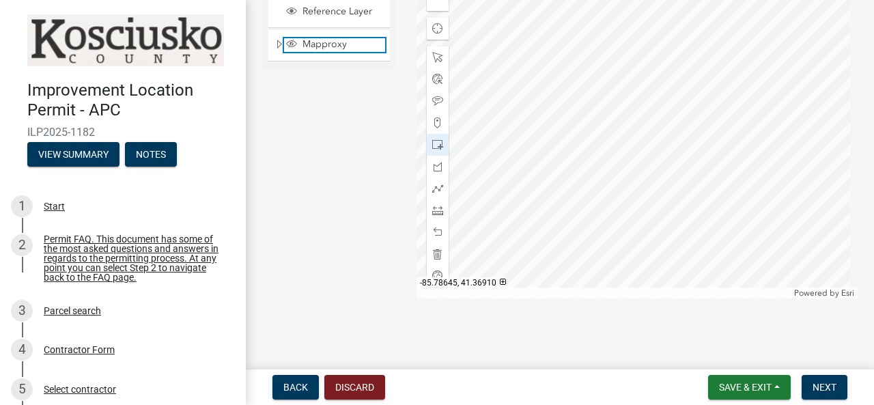
scroll to position [1716, 0]
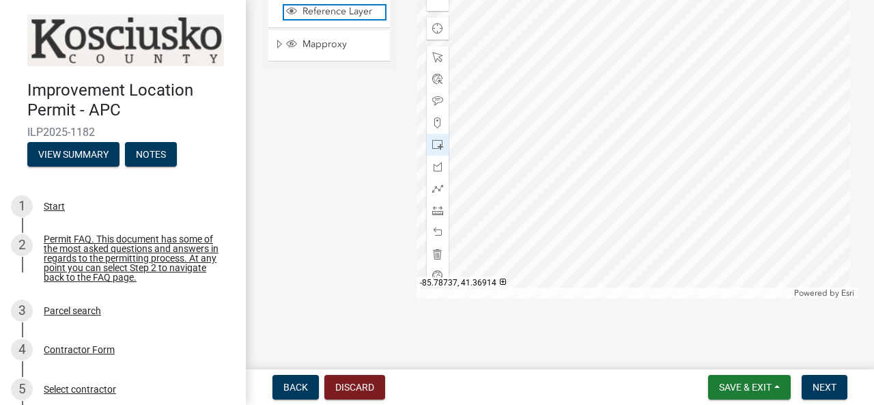
click at [287, 11] on span "Layer List" at bounding box center [291, 10] width 11 height 11
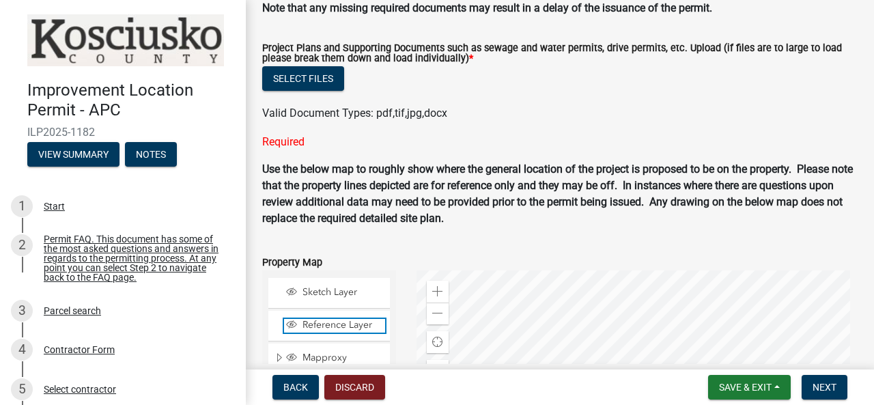
scroll to position [1443, 0]
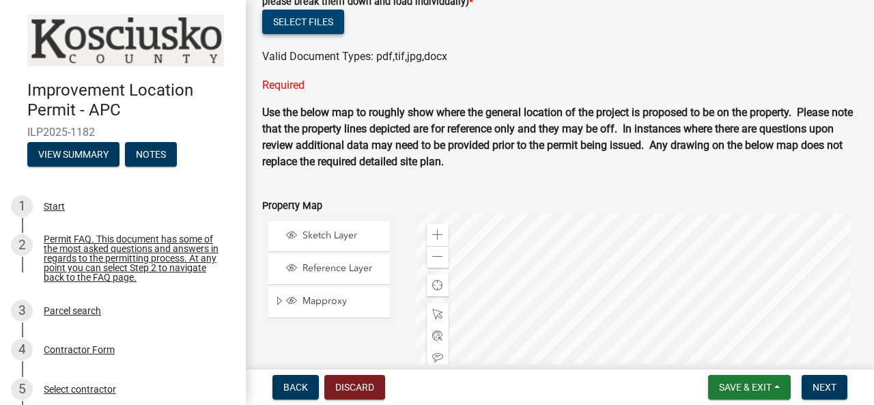
click at [303, 33] on button "Select files" at bounding box center [303, 22] width 82 height 25
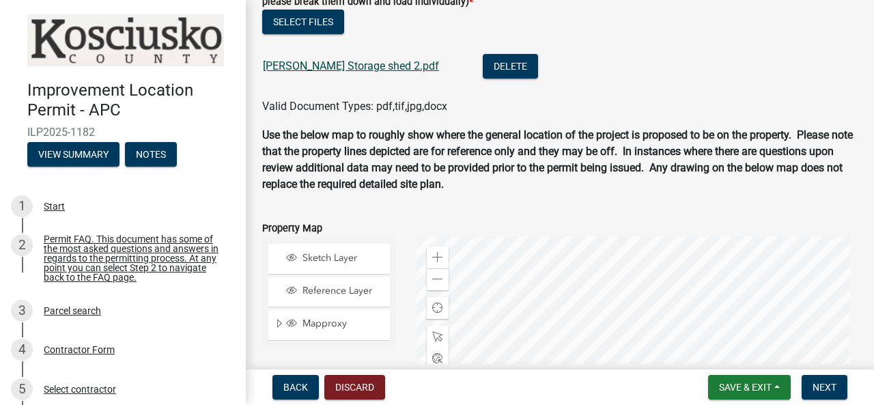
click at [330, 72] on link "[PERSON_NAME] Storage shed 2.pdf" at bounding box center [351, 65] width 176 height 13
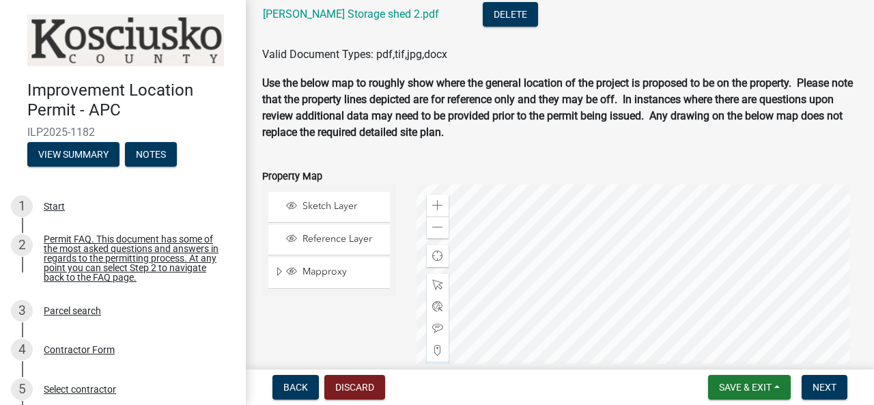
scroll to position [1511, 0]
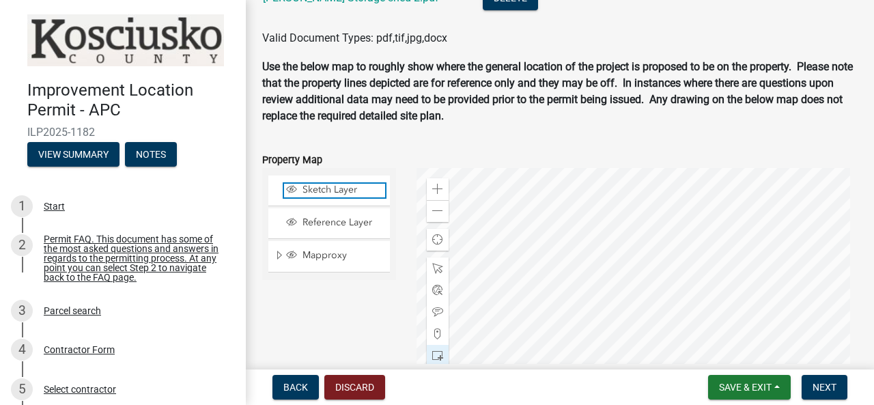
click at [317, 196] on span "Sketch Layer" at bounding box center [342, 190] width 86 height 12
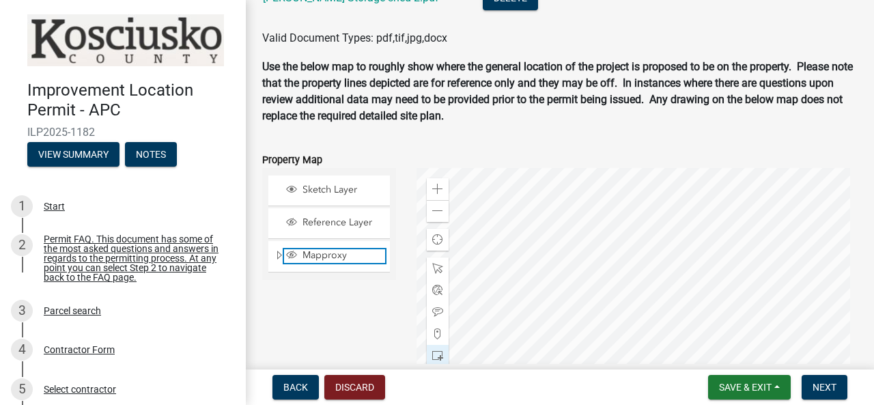
click at [311, 261] on span "Mapproxy" at bounding box center [342, 255] width 86 height 12
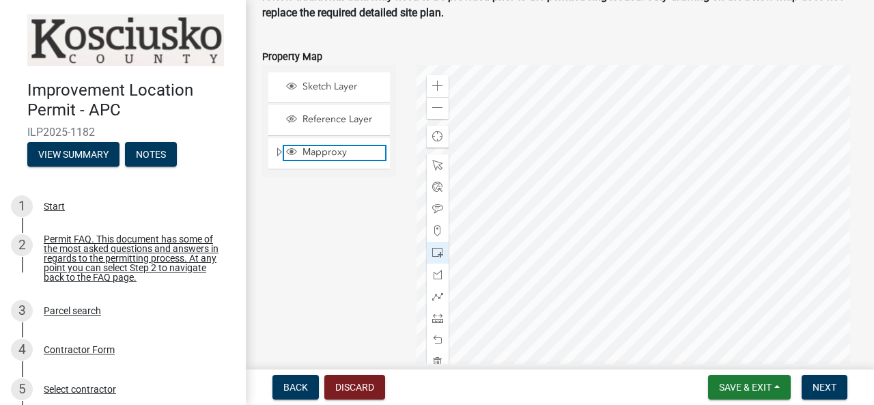
scroll to position [1648, 0]
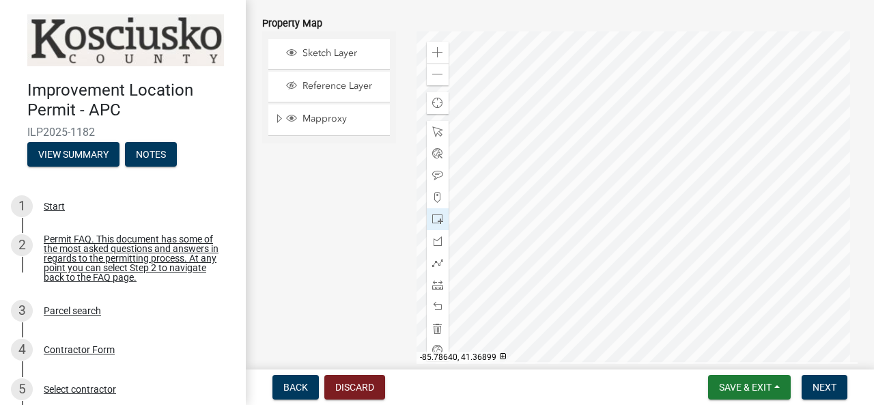
click at [644, 278] on div at bounding box center [637, 201] width 442 height 341
click at [433, 58] on span at bounding box center [437, 52] width 11 height 11
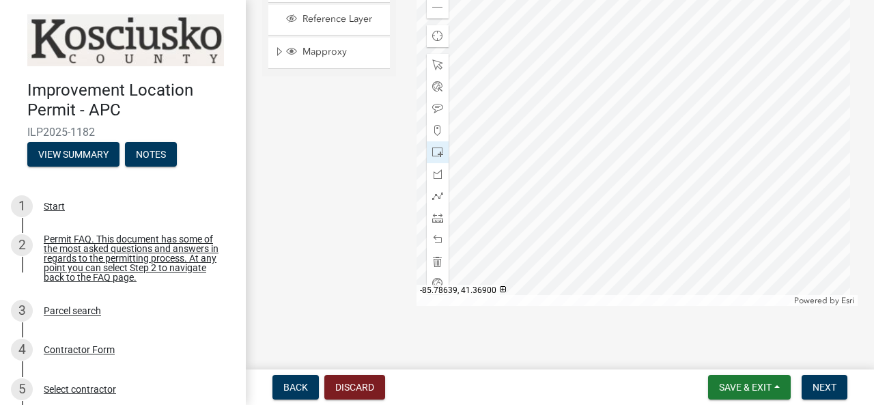
scroll to position [1738, 0]
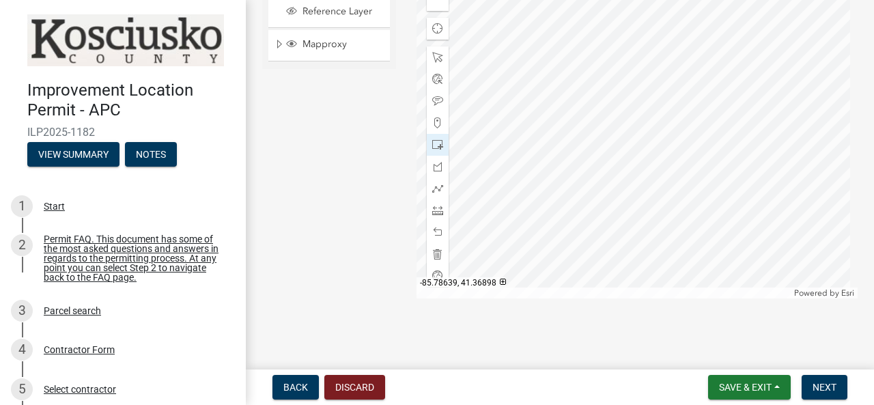
click at [663, 249] on div at bounding box center [637, 127] width 442 height 341
click at [433, 252] on span at bounding box center [437, 253] width 11 height 11
click at [433, 143] on span at bounding box center [437, 144] width 11 height 11
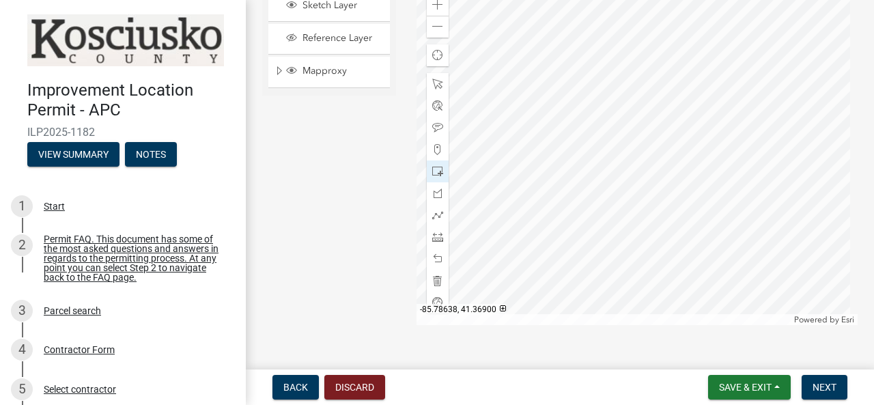
click at [668, 281] on div at bounding box center [637, 154] width 442 height 341
click at [823, 383] on span "Next" at bounding box center [824, 387] width 24 height 11
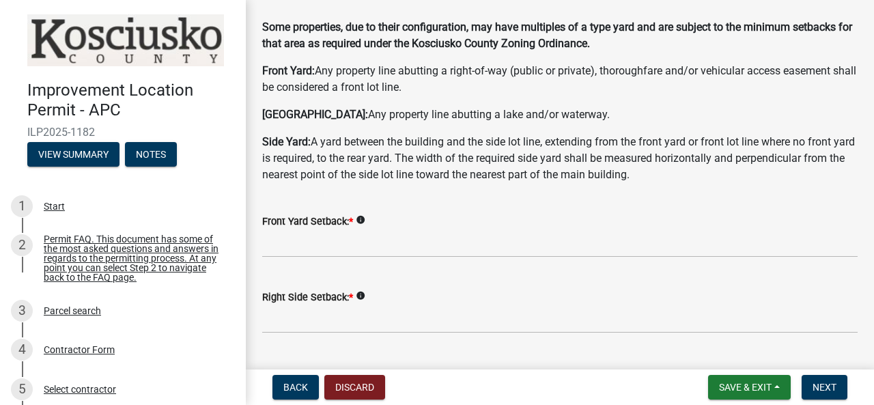
scroll to position [68, 0]
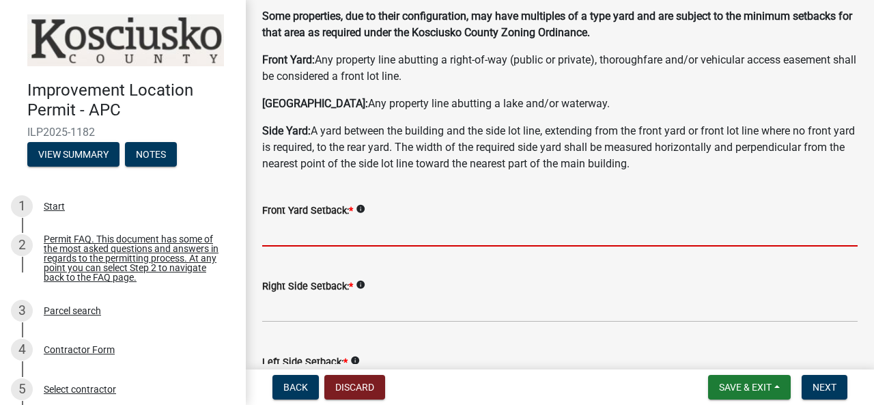
click at [305, 238] on input "text" at bounding box center [559, 232] width 595 height 28
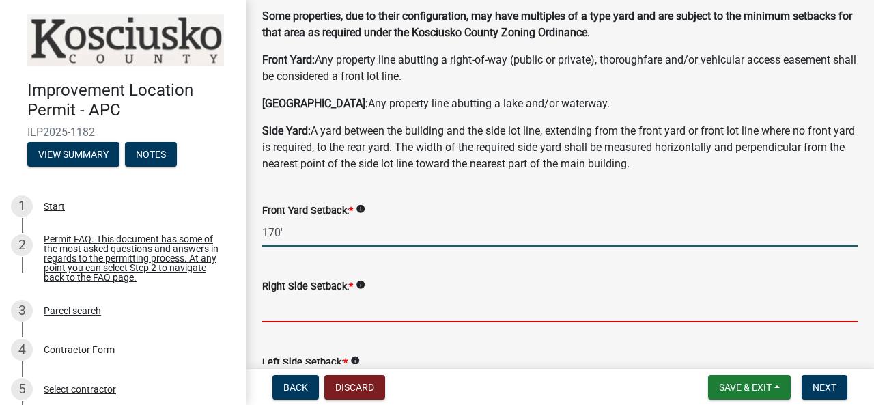
type input "170.0"
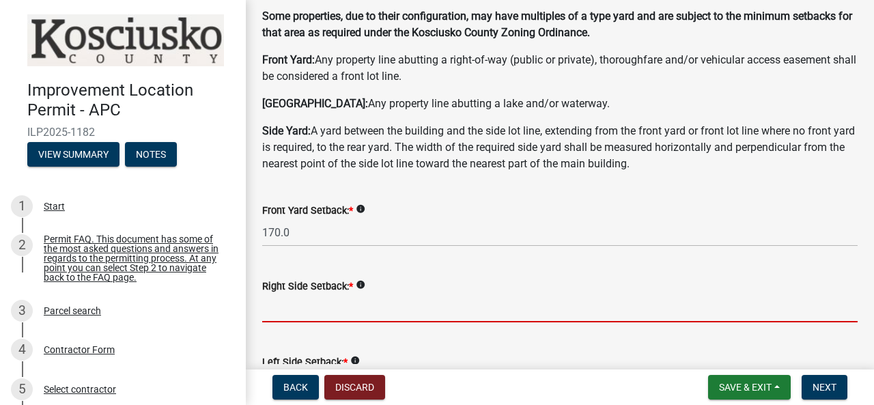
click at [281, 311] on input "text" at bounding box center [559, 308] width 595 height 28
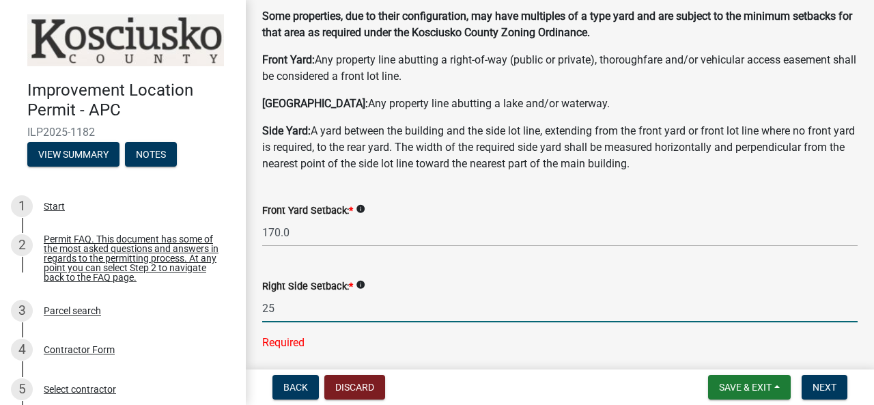
type input "2"
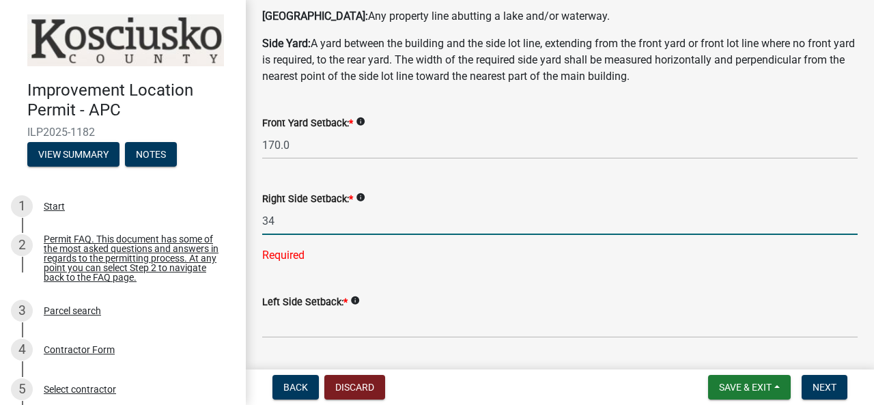
scroll to position [205, 0]
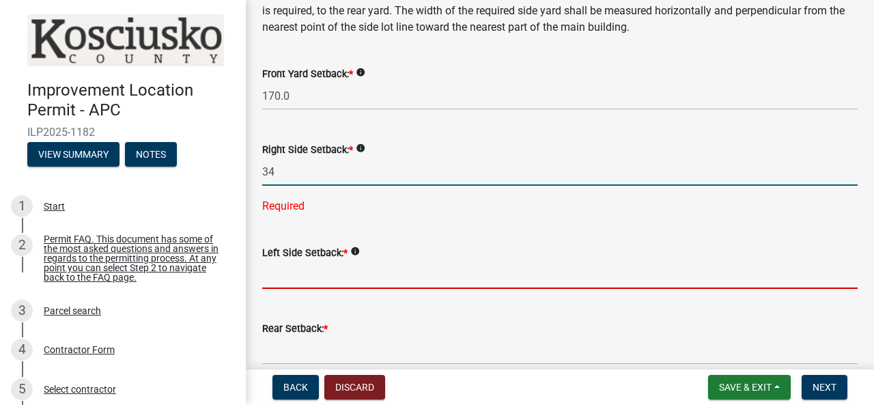
type input "34.0"
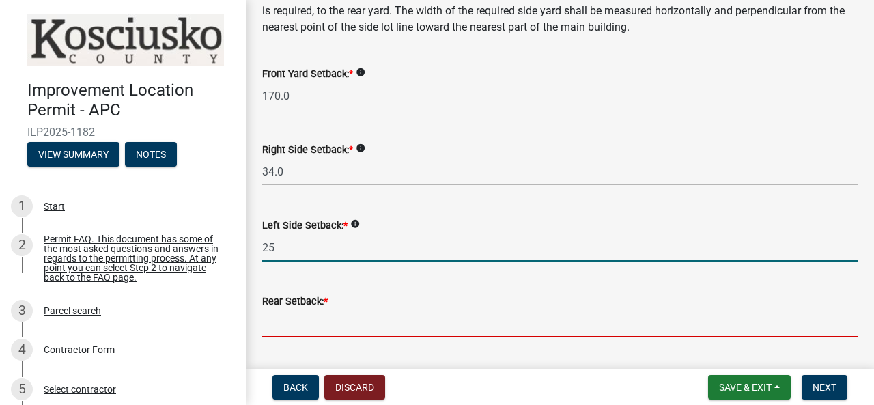
type input "25.0"
click at [285, 323] on input "text" at bounding box center [559, 323] width 595 height 28
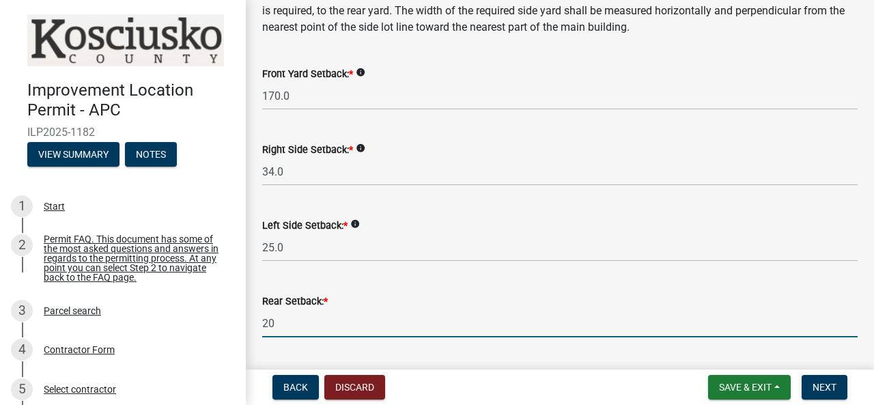
type input "20.0"
click at [471, 301] on div "Rear Setback: *" at bounding box center [559, 301] width 595 height 16
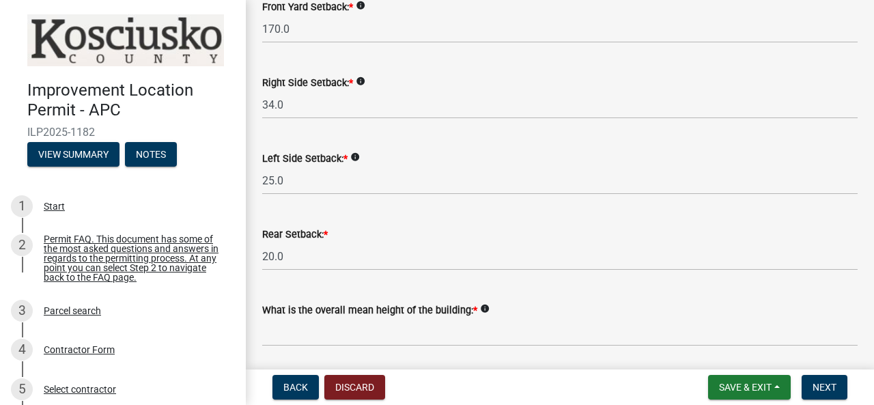
scroll to position [341, 0]
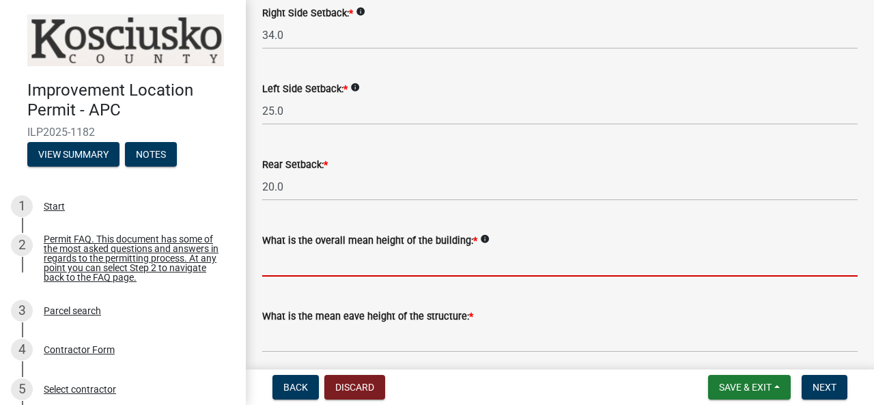
click at [281, 264] on input "text" at bounding box center [559, 262] width 595 height 28
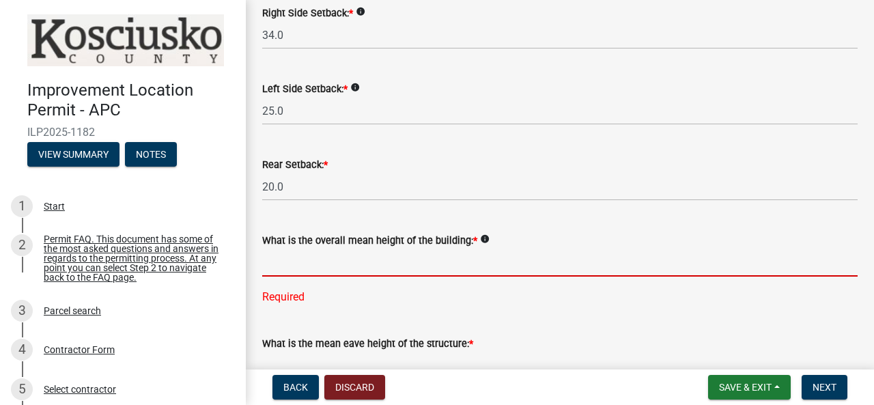
click at [298, 272] on input "text" at bounding box center [559, 262] width 595 height 28
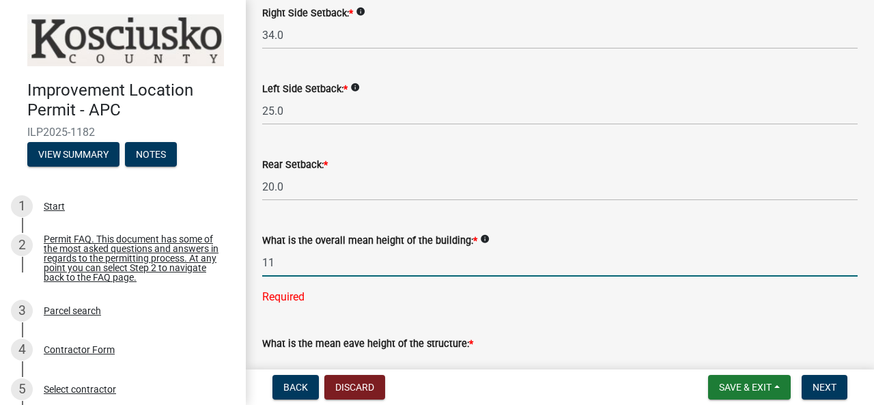
type input "11.0"
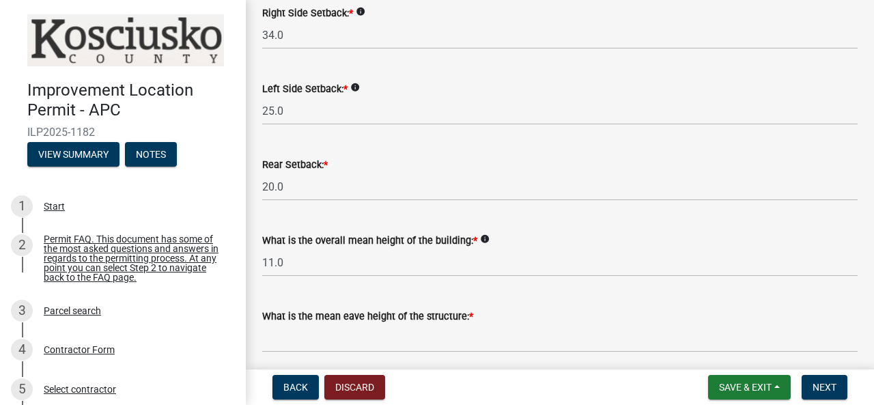
click at [480, 238] on icon "info" at bounding box center [485, 239] width 10 height 10
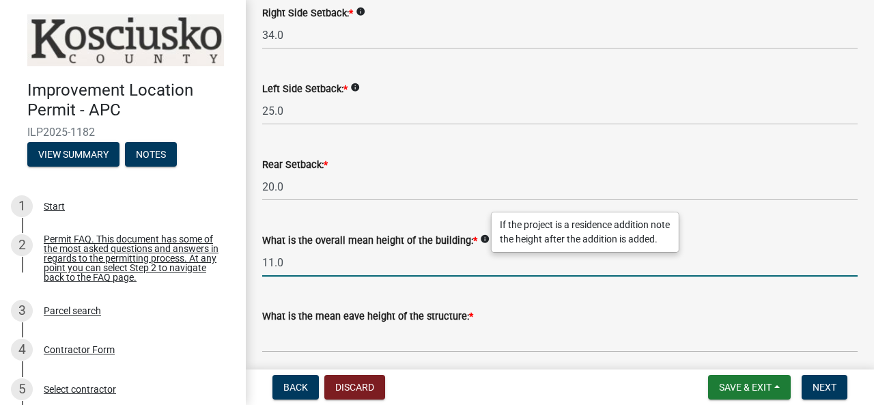
click at [303, 267] on input "11.0" at bounding box center [559, 262] width 595 height 28
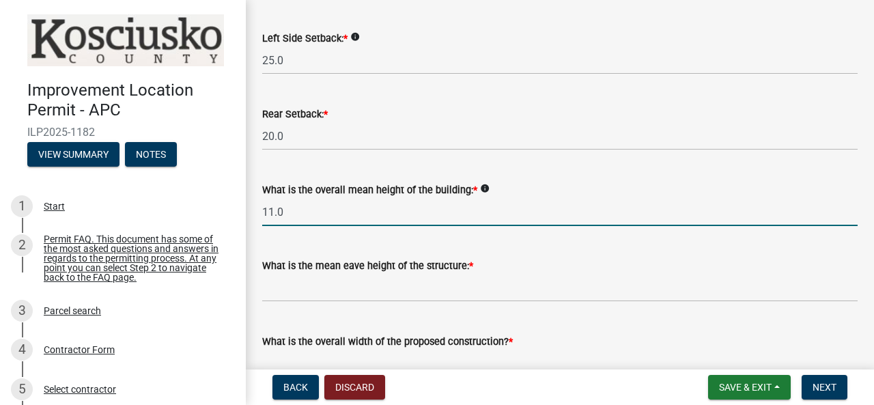
scroll to position [410, 0]
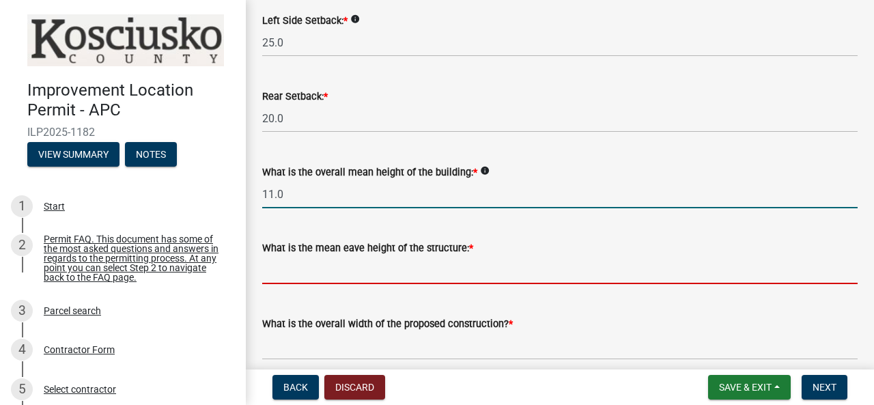
click at [274, 274] on input "text" at bounding box center [559, 270] width 595 height 28
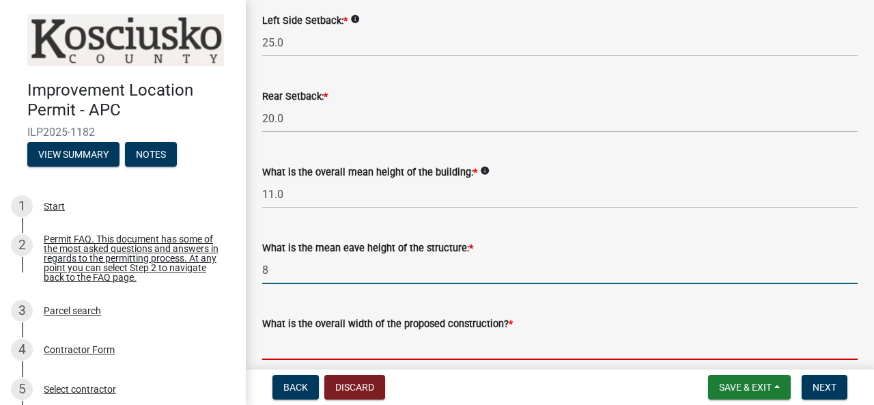
type input "8.0"
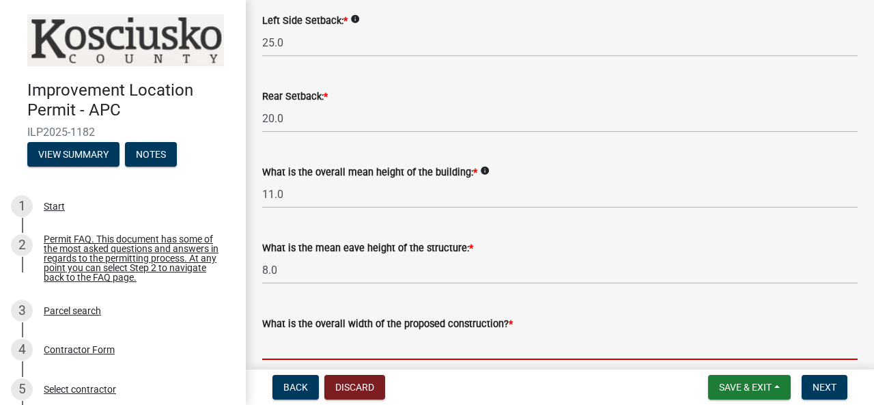
click at [328, 348] on input "text" at bounding box center [559, 346] width 595 height 28
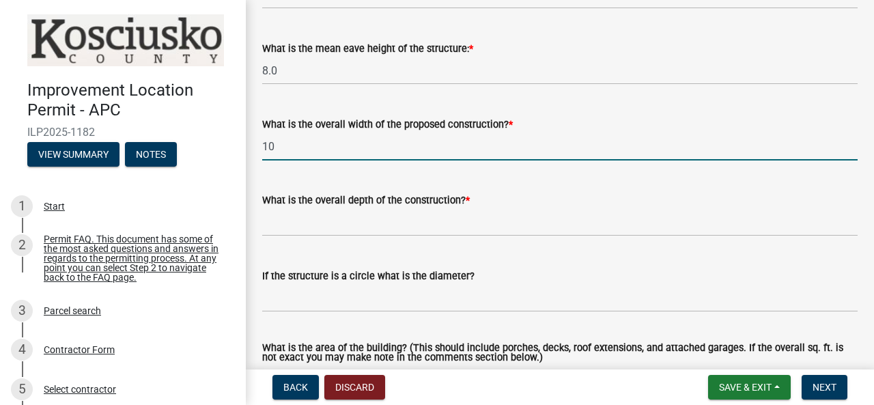
scroll to position [614, 0]
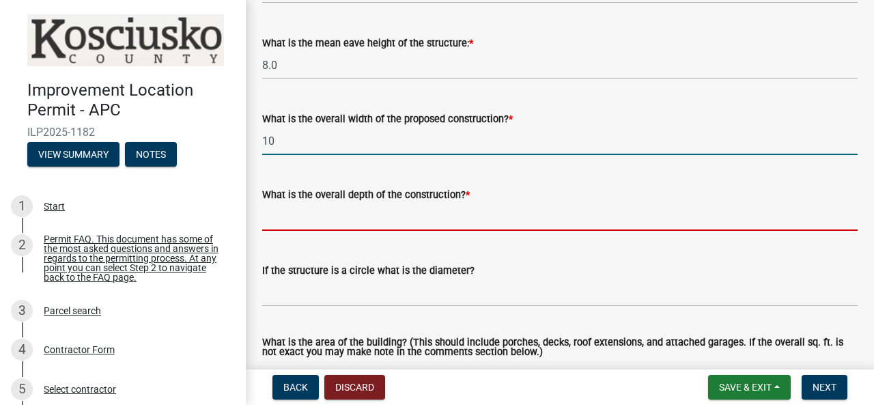
type input "10.00"
click at [296, 225] on input "text" at bounding box center [559, 217] width 595 height 28
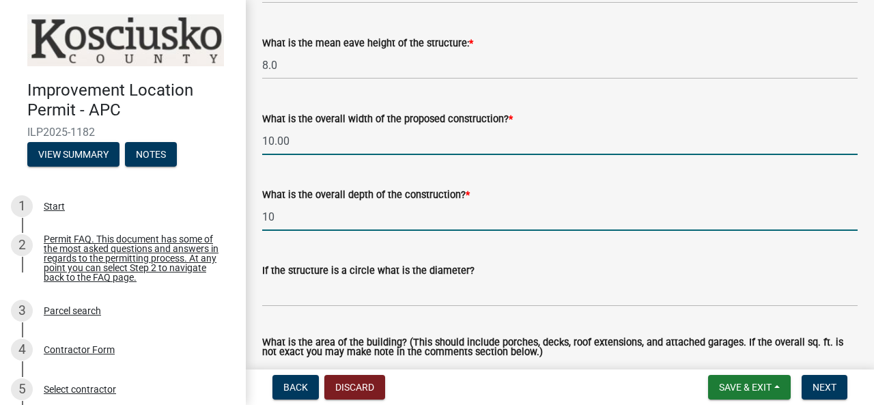
type input "10.00"
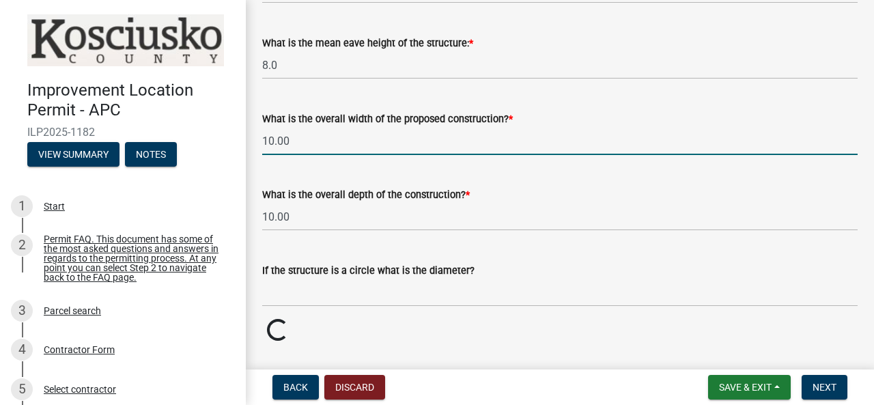
click at [306, 139] on input "10.00" at bounding box center [559, 141] width 595 height 28
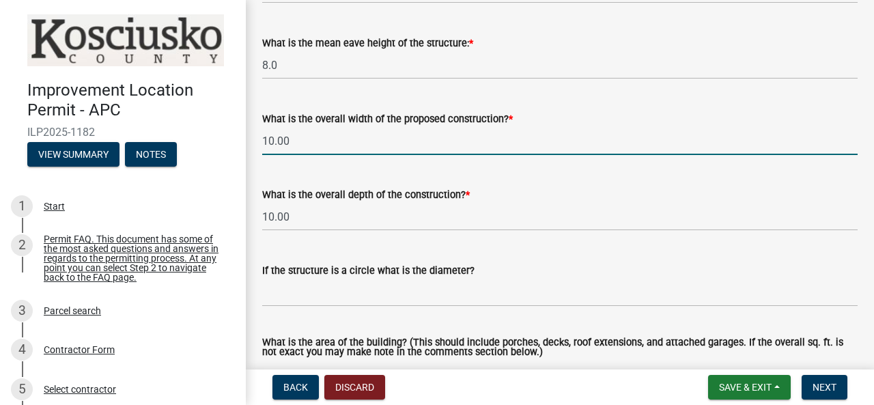
drag, startPoint x: 302, startPoint y: 139, endPoint x: 195, endPoint y: 143, distance: 106.6
click at [195, 143] on div "Improvement Location Permit - APC ILP2025-1182 View Summary Notes 1 Start 2 Per…" at bounding box center [437, 202] width 874 height 405
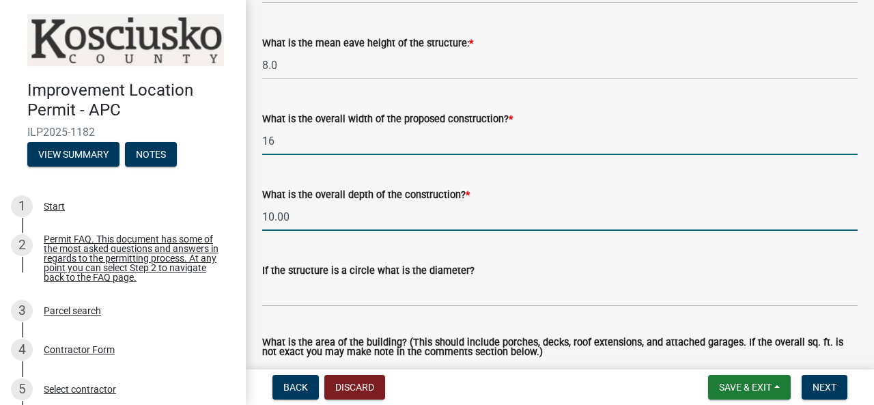
type input "16.00"
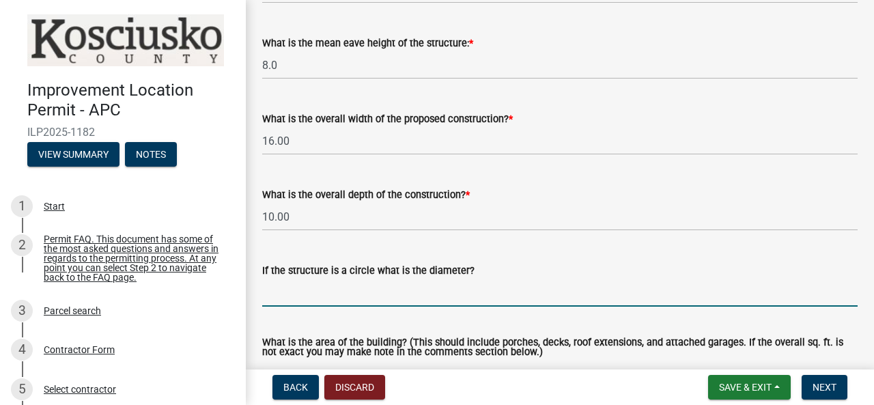
click at [299, 302] on input "text" at bounding box center [559, 292] width 595 height 28
type input "1"
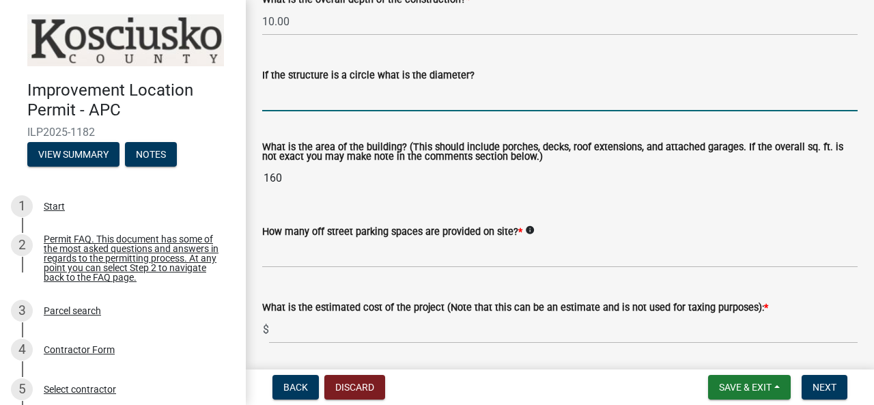
scroll to position [819, 0]
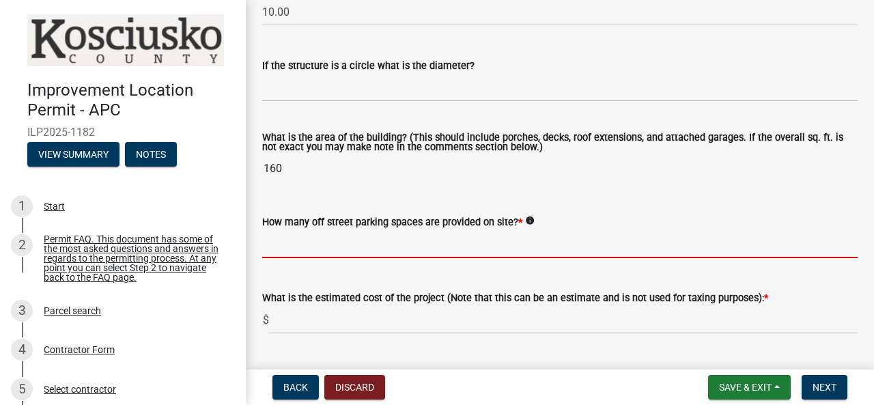
click at [279, 249] on input "text" at bounding box center [559, 244] width 595 height 28
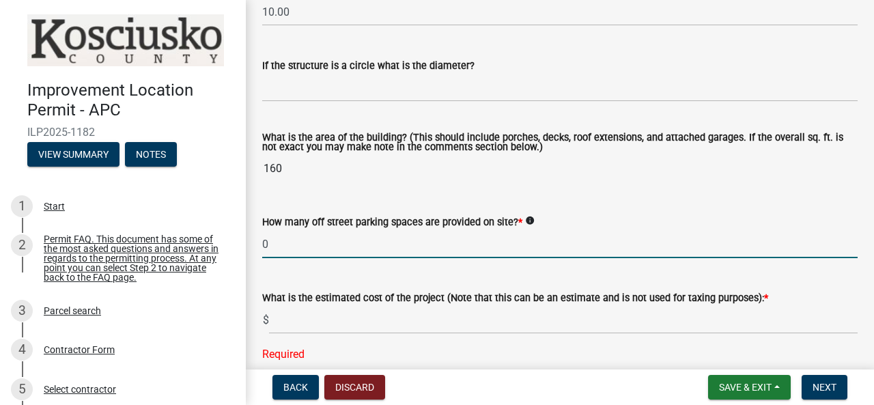
drag, startPoint x: 270, startPoint y: 240, endPoint x: 243, endPoint y: 235, distance: 27.7
click at [243, 235] on div "Improvement Location Permit - APC ILP2025-1182 View Summary Notes 1 Start 2 Per…" at bounding box center [437, 202] width 874 height 405
type input "6"
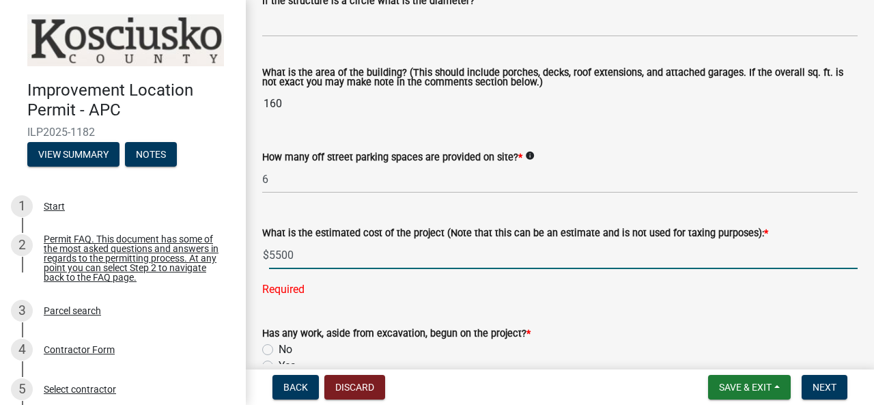
scroll to position [956, 0]
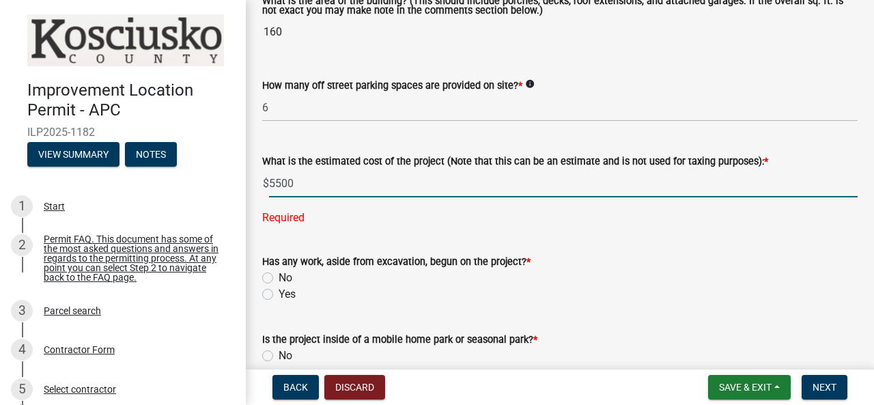
type input "5500"
click at [269, 278] on wm-data-entity-input "Has any work, aside from excavation, begun on the project? * No Yes" at bounding box center [559, 276] width 595 height 78
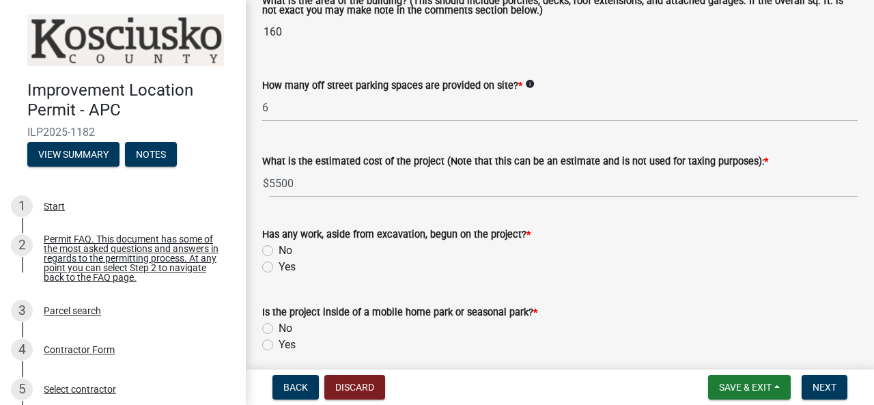
click at [278, 249] on label "No" at bounding box center [285, 250] width 14 height 16
click at [278, 249] on input "No" at bounding box center [282, 246] width 9 height 9
radio input "true"
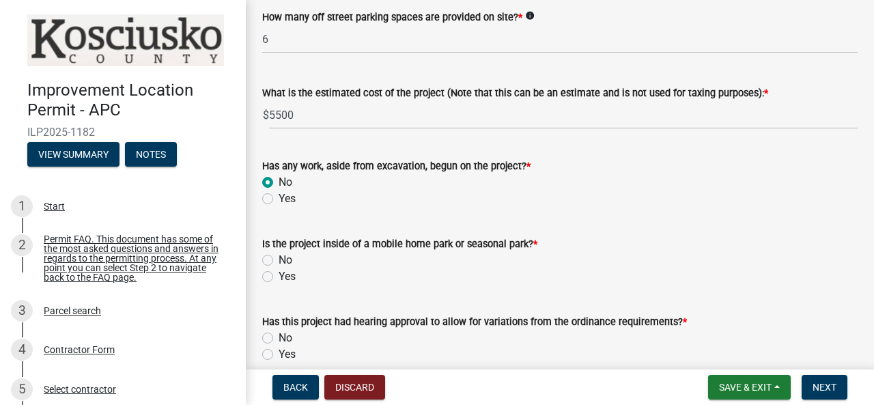
click at [278, 261] on label "No" at bounding box center [285, 260] width 14 height 16
click at [278, 261] on input "No" at bounding box center [282, 256] width 9 height 9
radio input "true"
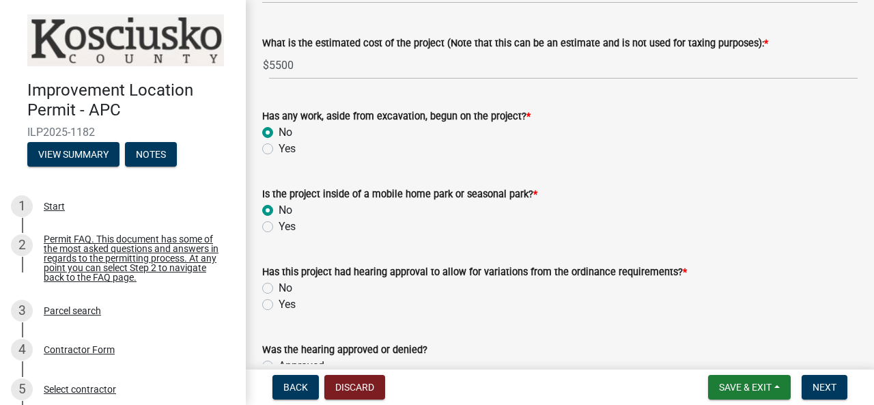
scroll to position [1160, 0]
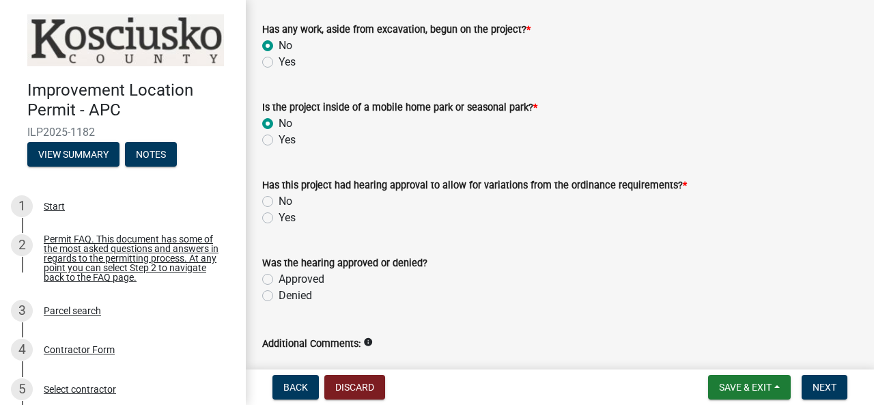
click at [278, 199] on label "No" at bounding box center [285, 201] width 14 height 16
click at [278, 199] on input "No" at bounding box center [282, 197] width 9 height 9
radio input "true"
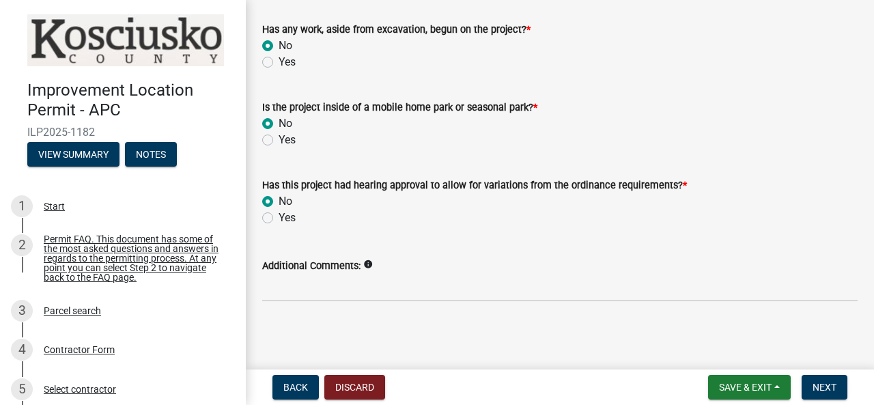
scroll to position [1162, 0]
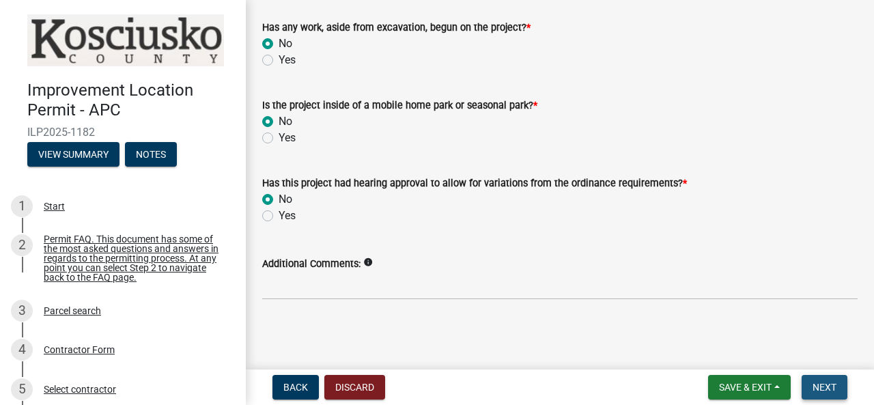
click at [825, 387] on span "Next" at bounding box center [824, 387] width 24 height 11
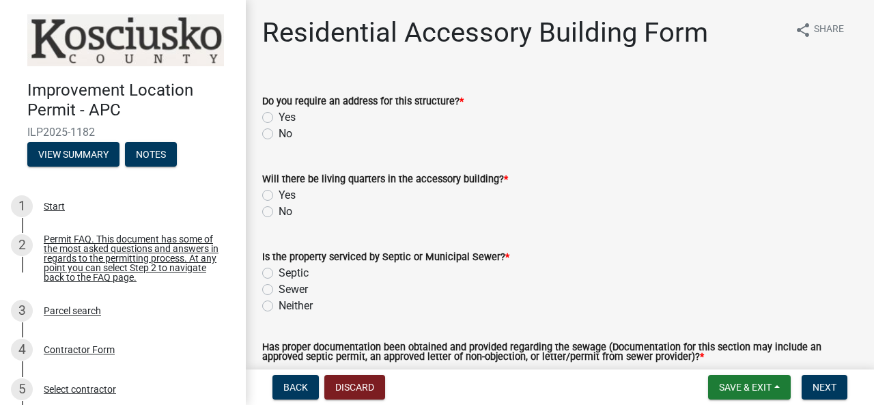
click at [278, 135] on label "No" at bounding box center [285, 134] width 14 height 16
click at [278, 134] on input "No" at bounding box center [282, 130] width 9 height 9
radio input "true"
click at [278, 212] on label "No" at bounding box center [285, 211] width 14 height 16
click at [278, 212] on input "No" at bounding box center [282, 207] width 9 height 9
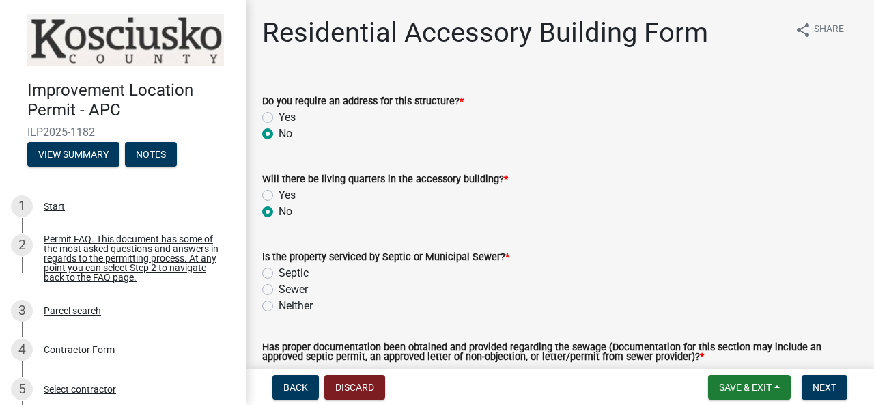
radio input "true"
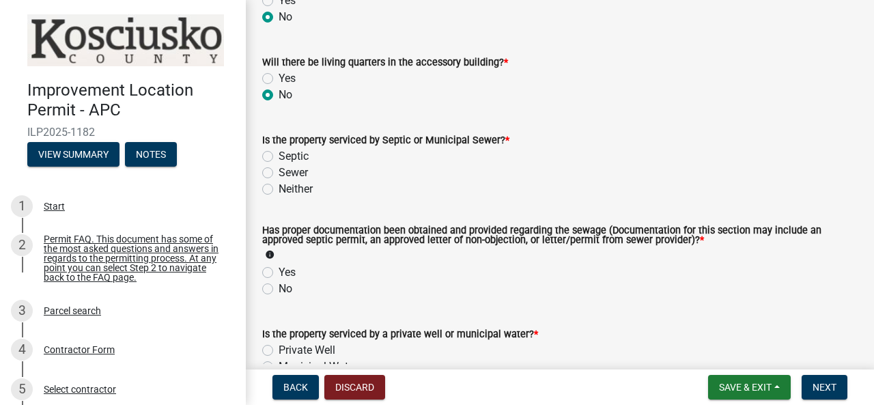
scroll to position [137, 0]
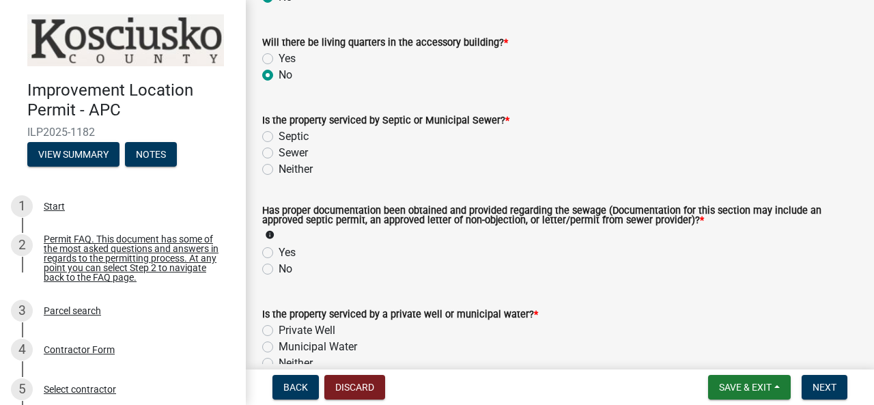
click at [278, 170] on label "Neither" at bounding box center [295, 169] width 34 height 16
click at [278, 170] on input "Neither" at bounding box center [282, 165] width 9 height 9
radio input "true"
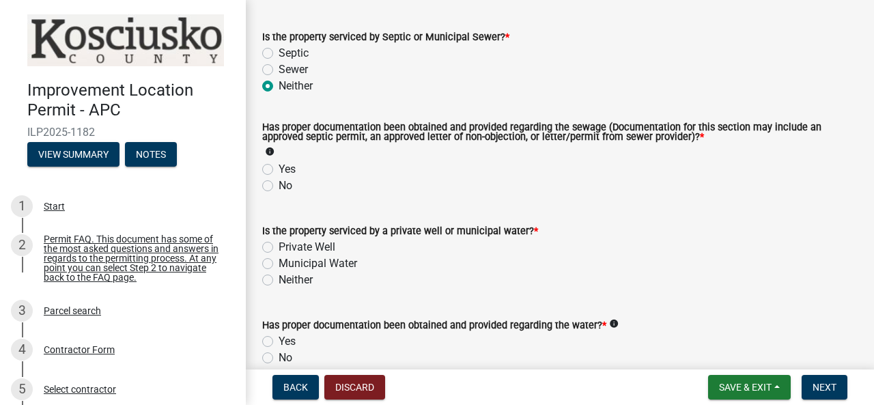
scroll to position [273, 0]
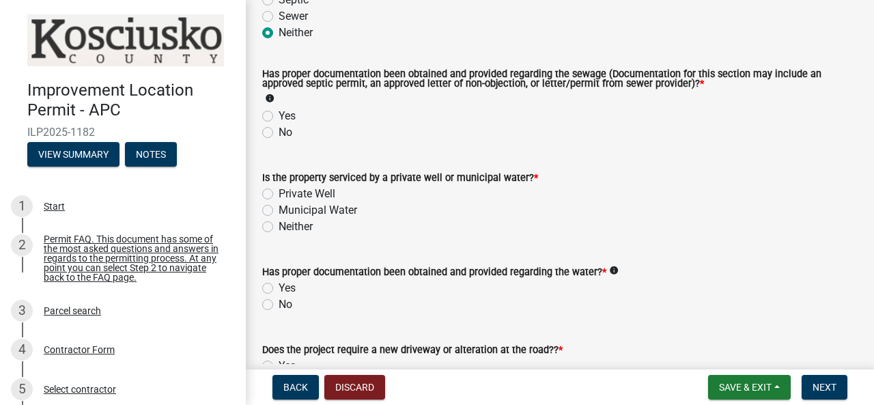
click at [270, 97] on icon "info" at bounding box center [270, 99] width 10 height 10
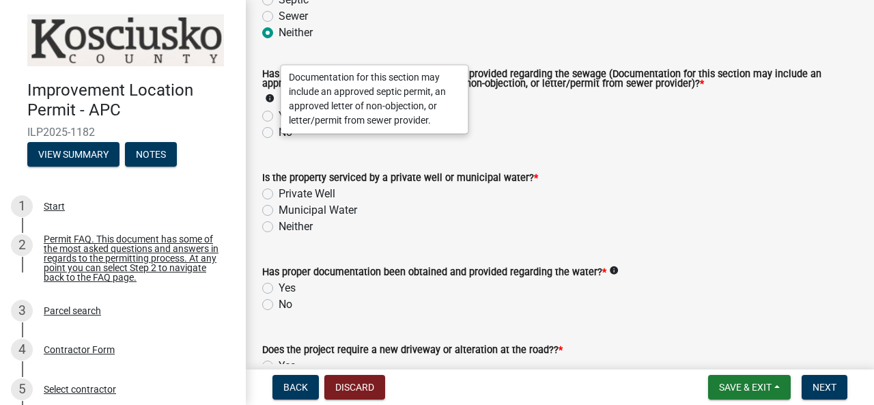
drag, startPoint x: 618, startPoint y: 91, endPoint x: 611, endPoint y: 94, distance: 7.4
click at [616, 92] on div "Has proper documentation been obtained and provided regarding the sewage (Docum…" at bounding box center [559, 89] width 595 height 38
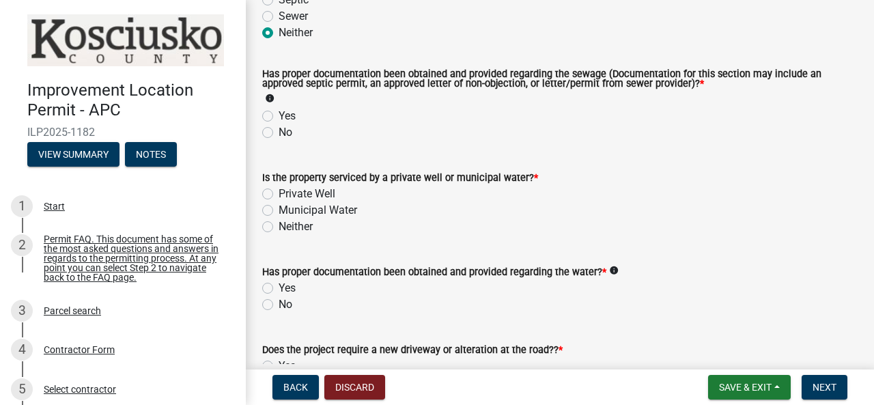
click at [278, 131] on label "No" at bounding box center [285, 132] width 14 height 16
click at [278, 131] on input "No" at bounding box center [282, 128] width 9 height 9
radio input "true"
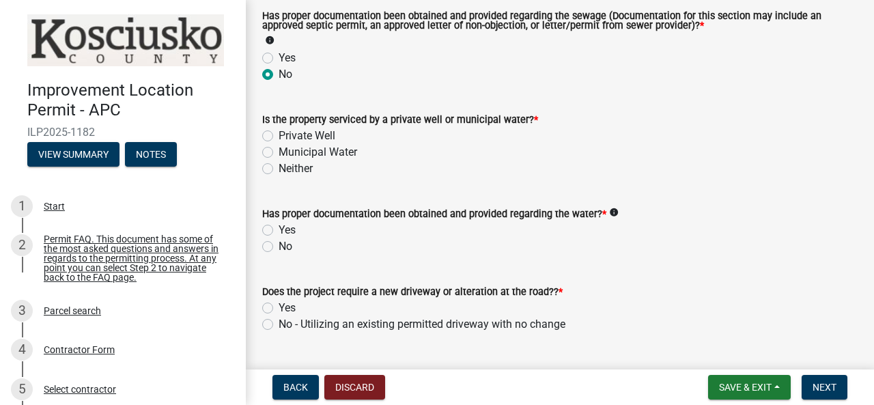
scroll to position [341, 0]
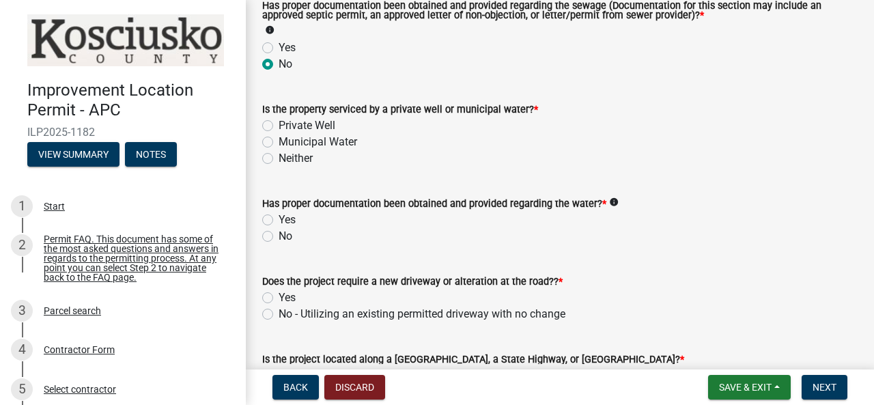
click at [278, 160] on label "Neither" at bounding box center [295, 158] width 34 height 16
click at [278, 159] on input "Neither" at bounding box center [282, 154] width 9 height 9
radio input "true"
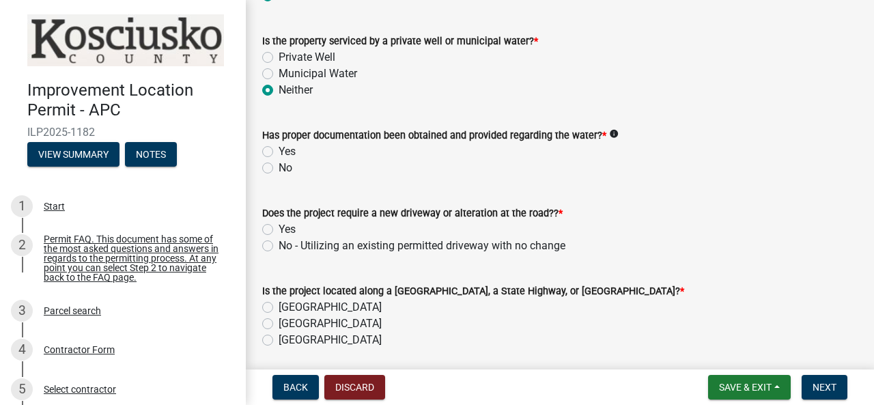
scroll to position [478, 0]
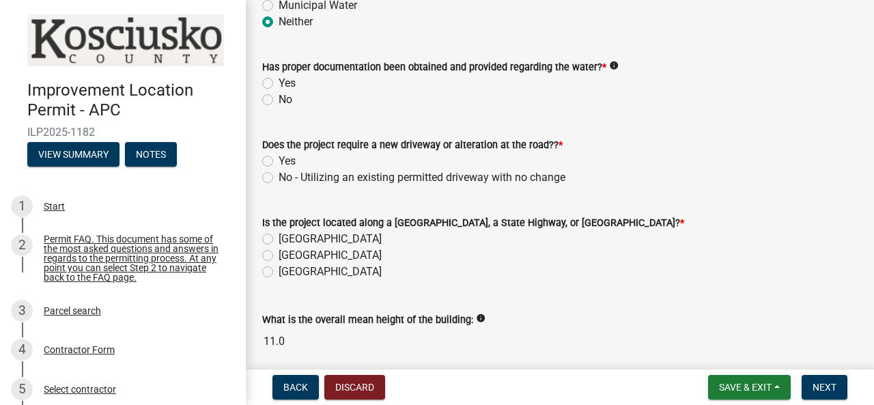
click at [278, 100] on label "No" at bounding box center [285, 99] width 14 height 16
click at [278, 100] on input "No" at bounding box center [282, 95] width 9 height 9
radio input "true"
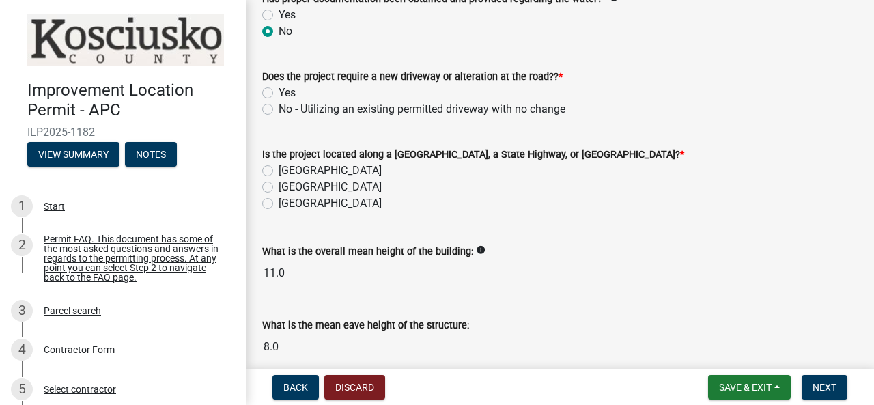
click at [278, 109] on label "No - Utilizing an existing permitted driveway with no change" at bounding box center [421, 109] width 287 height 16
click at [278, 109] on input "No - Utilizing an existing permitted driveway with no change" at bounding box center [282, 105] width 9 height 9
radio input "true"
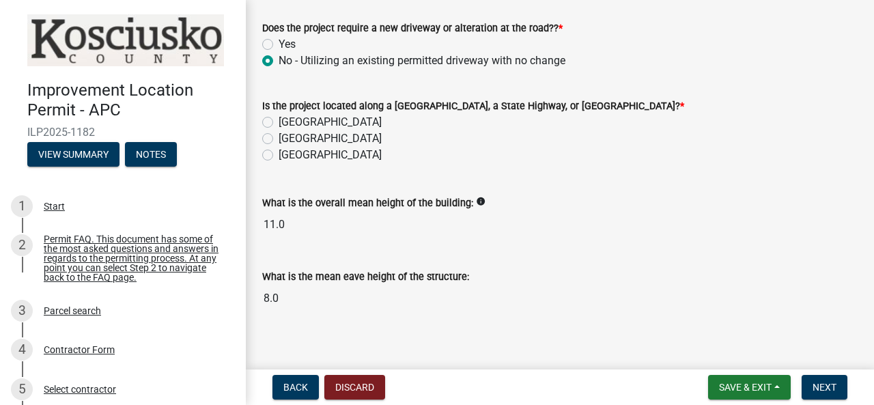
scroll to position [606, 0]
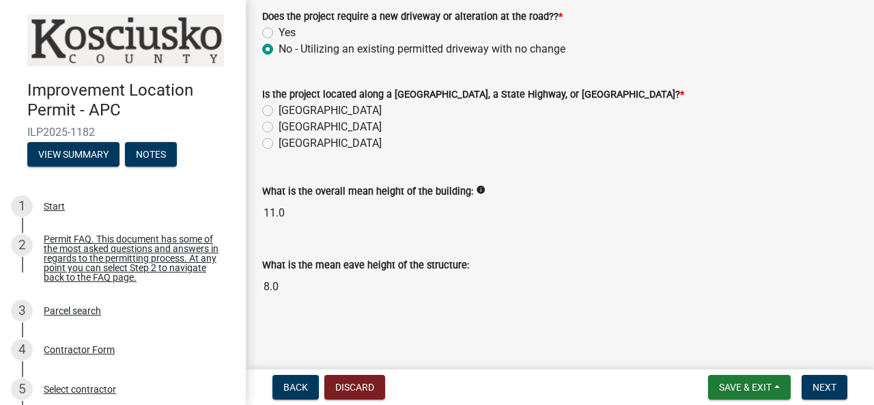
click at [278, 112] on label "[GEOGRAPHIC_DATA]" at bounding box center [329, 110] width 103 height 16
click at [278, 111] on input "[GEOGRAPHIC_DATA]" at bounding box center [282, 106] width 9 height 9
radio input "true"
click at [819, 384] on span "Next" at bounding box center [824, 387] width 24 height 11
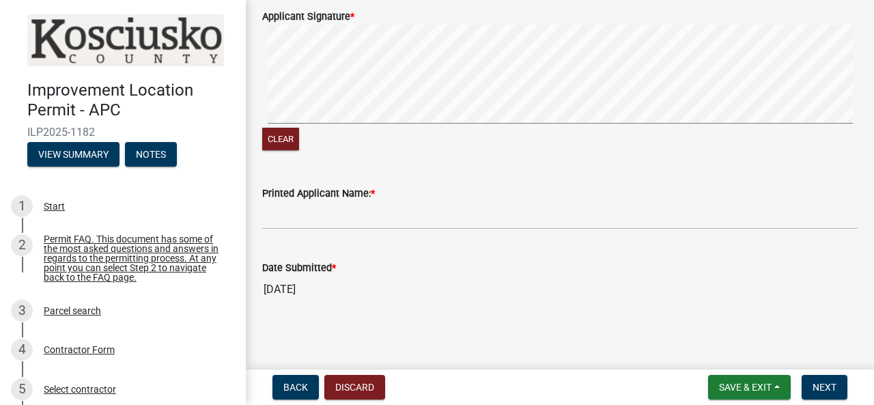
scroll to position [485, 0]
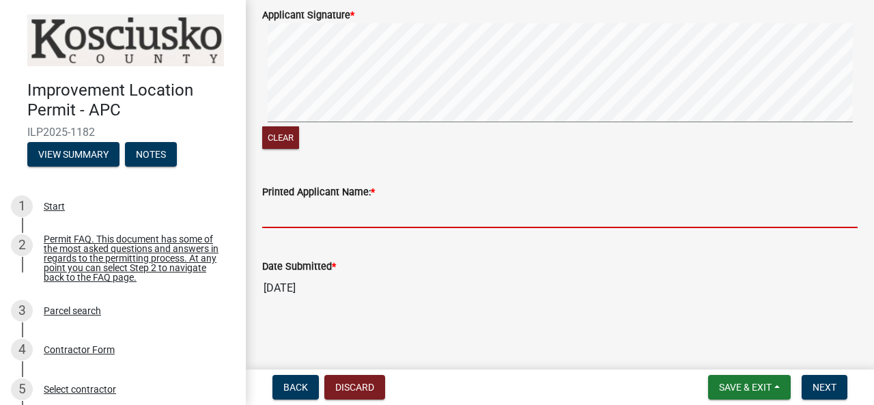
click at [365, 214] on input "Printed Applicant Name: *" at bounding box center [559, 214] width 595 height 28
type input "[PERSON_NAME]"
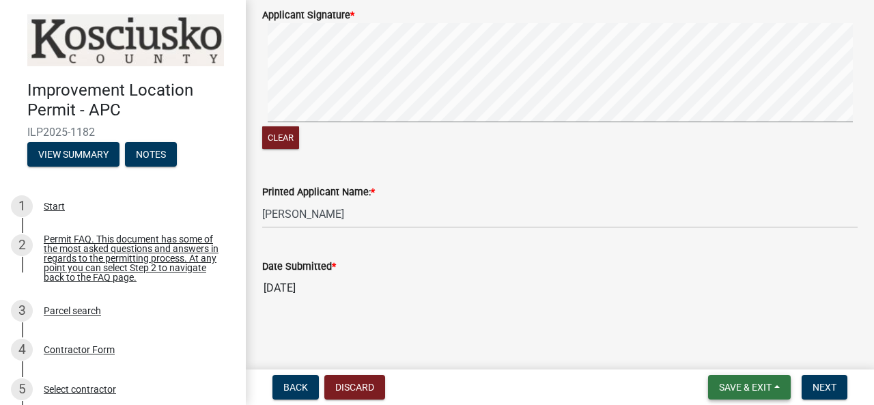
click at [743, 386] on span "Save & Exit" at bounding box center [745, 387] width 53 height 11
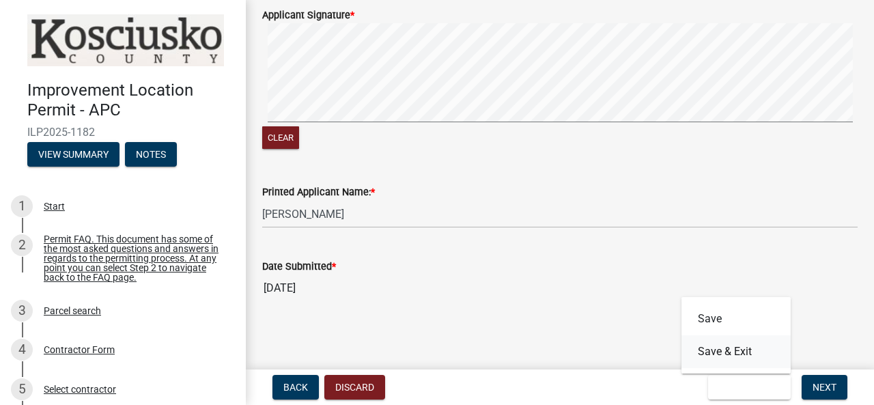
click at [713, 349] on button "Save & Exit" at bounding box center [735, 351] width 109 height 33
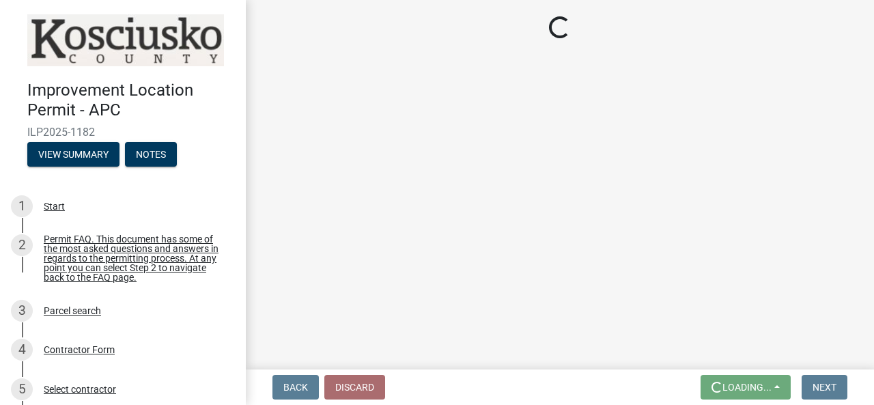
scroll to position [0, 0]
